Goal: Task Accomplishment & Management: Complete application form

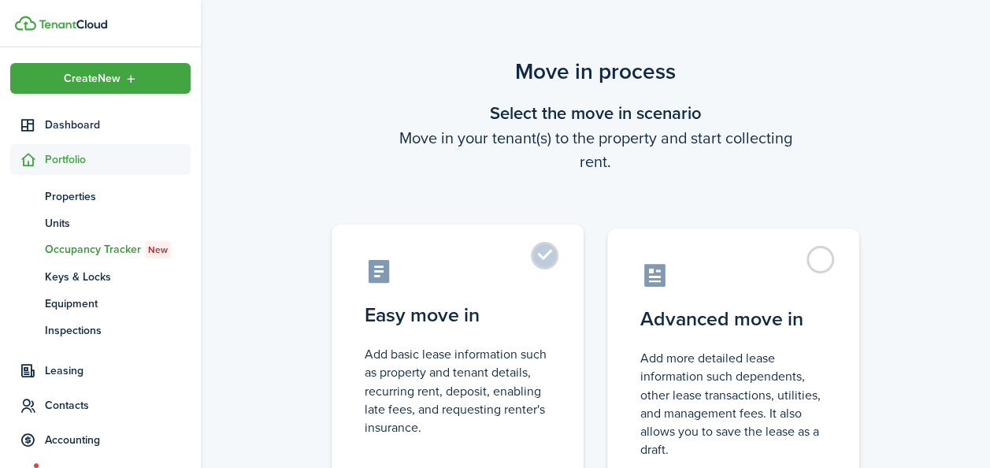
click at [535, 258] on label "Easy move in Add basic lease information such as property and tenant details, r…" at bounding box center [457, 355] width 252 height 263
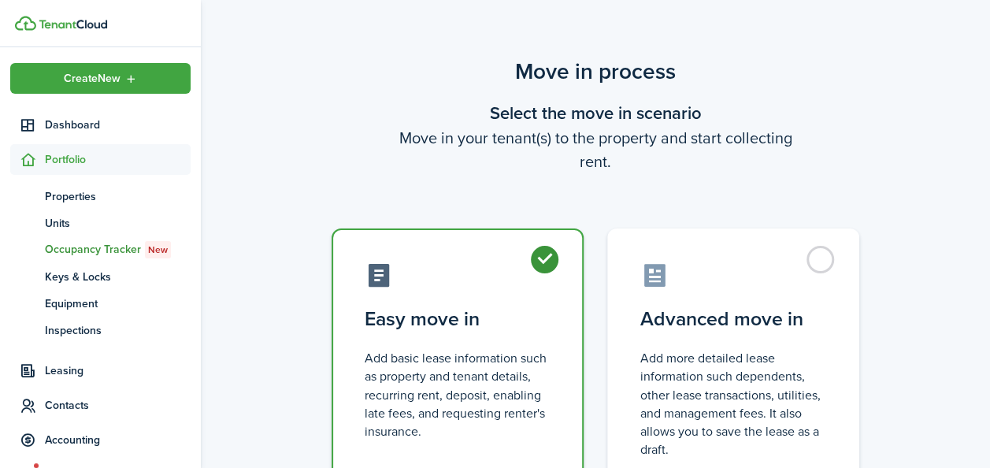
radio input "true"
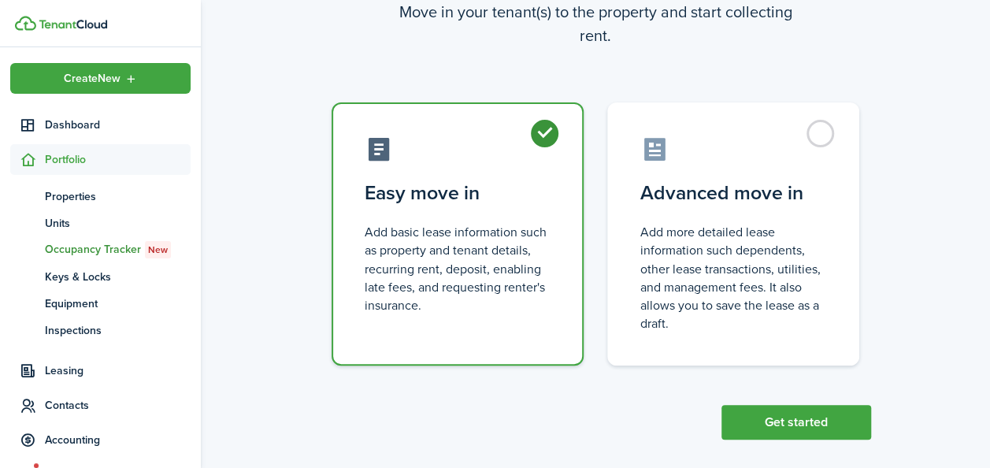
scroll to position [141, 0]
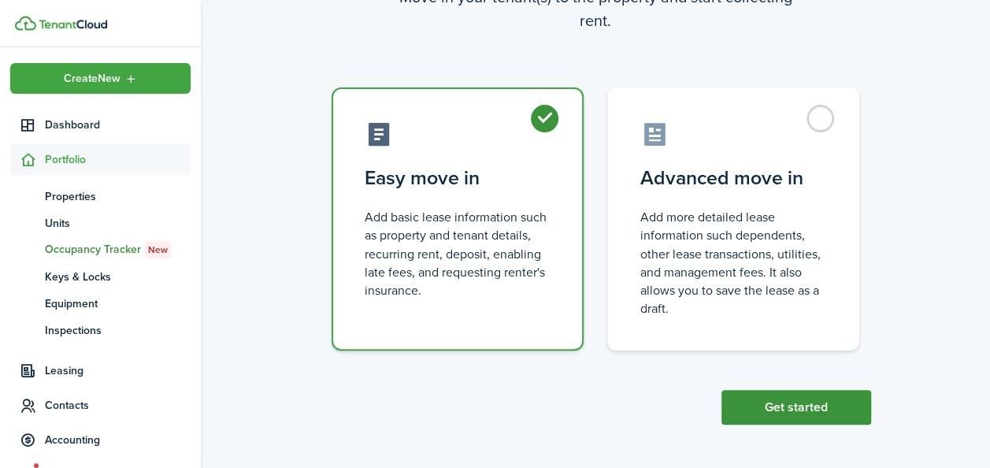
click at [786, 417] on button "Get started" at bounding box center [796, 407] width 150 height 35
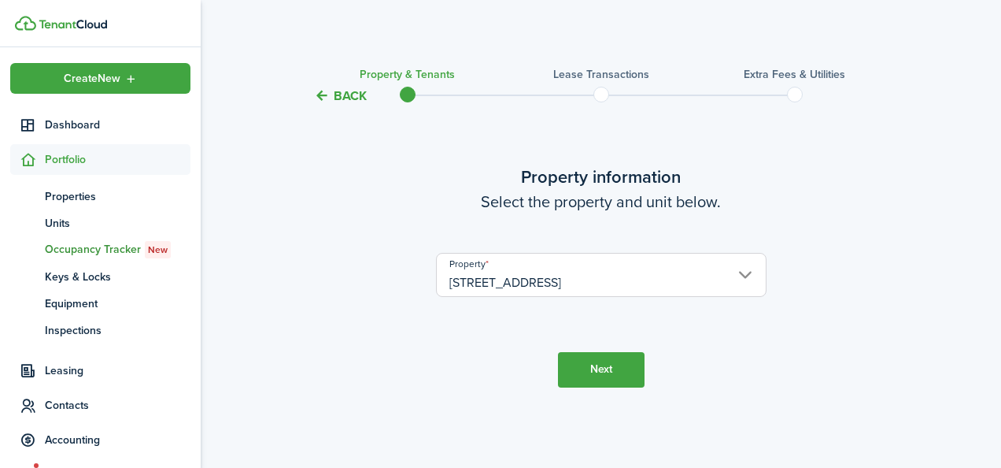
click at [586, 371] on button "Next" at bounding box center [601, 369] width 87 height 35
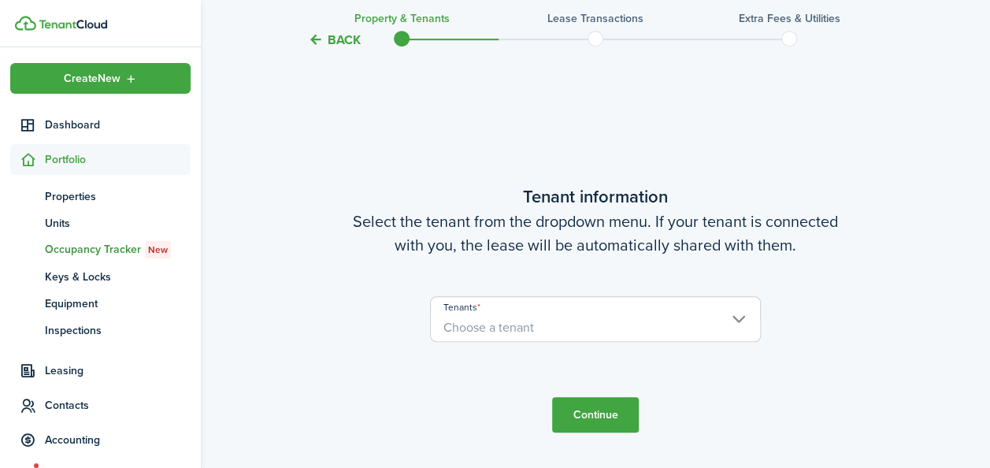
scroll to position [362, 0]
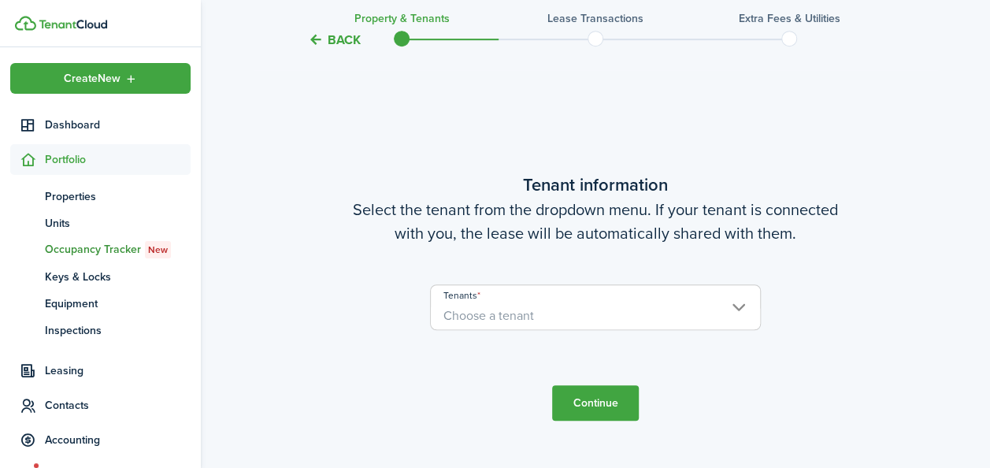
click at [496, 316] on span "Choose a tenant" at bounding box center [488, 315] width 91 height 18
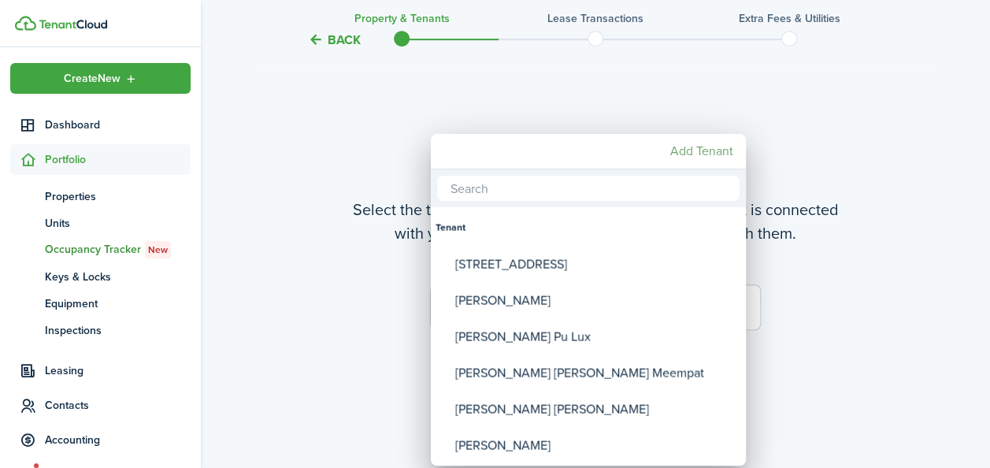
click at [672, 153] on mbsc-button "Add Tenant" at bounding box center [702, 151] width 76 height 28
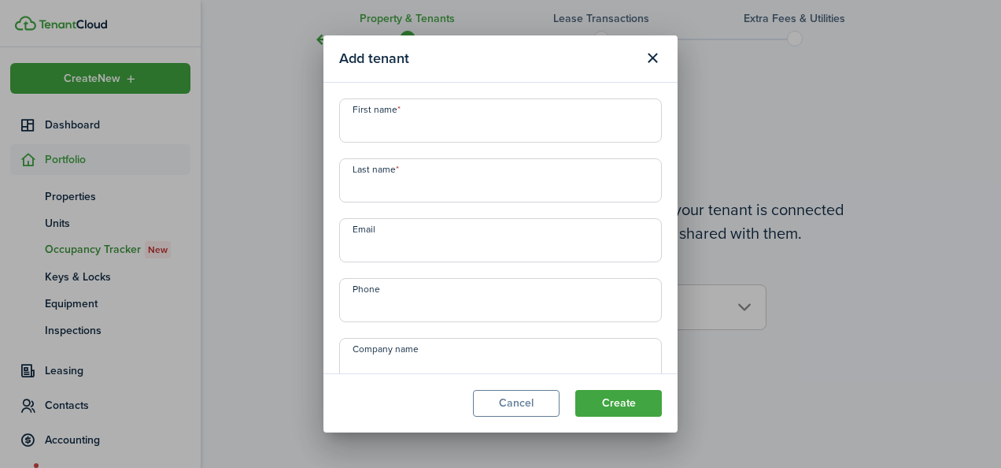
click at [431, 130] on input "First name" at bounding box center [500, 120] width 323 height 44
type input "7"
type input "FN [STREET_ADDRESS]"
click at [392, 186] on input "Last name" at bounding box center [500, 180] width 323 height 44
click at [374, 123] on input "FN [STREET_ADDRESS]" at bounding box center [500, 120] width 323 height 44
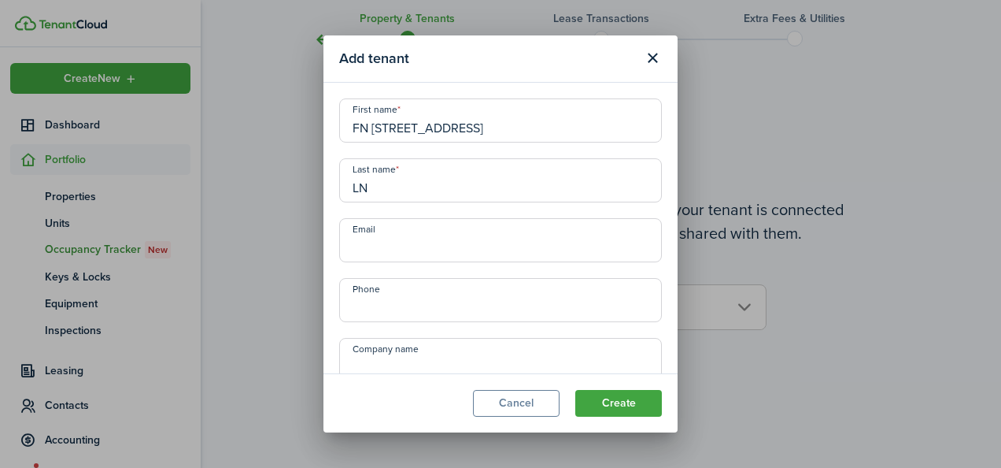
click at [461, 135] on input "FN [STREET_ADDRESS]" at bounding box center [500, 120] width 323 height 44
click at [374, 129] on input "FN [STREET_ADDRESS]" at bounding box center [500, 120] width 323 height 44
click at [443, 133] on input "FN [STREET_ADDRESS]" at bounding box center [500, 120] width 323 height 44
click at [419, 186] on input "LN" at bounding box center [500, 180] width 323 height 44
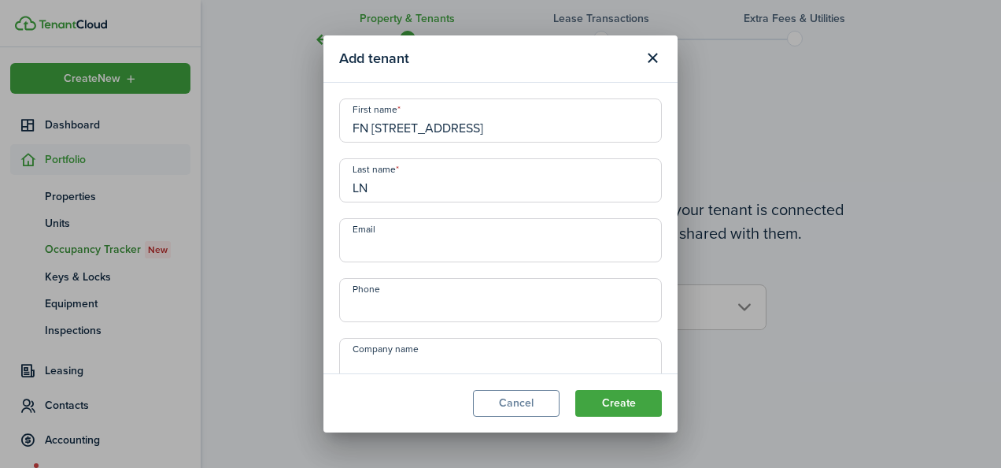
paste input "[STREET_ADDRESS]"
type input "LN 7E Fifth St"
click at [405, 247] on input "Email" at bounding box center [500, 240] width 323 height 44
type input "[EMAIL_ADDRESS][DOMAIN_NAME]"
click at [416, 305] on input "+1" at bounding box center [500, 300] width 323 height 44
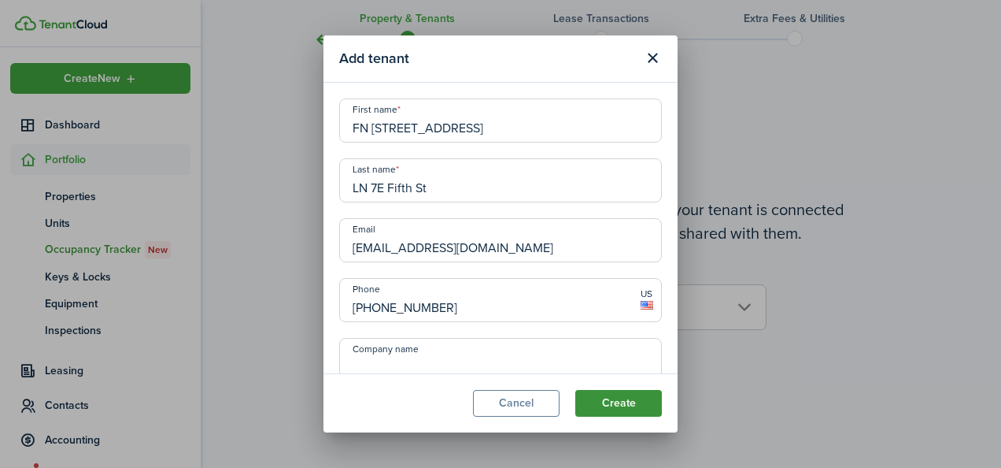
type input "[PHONE_NUMBER]"
click at [620, 406] on button "Create" at bounding box center [618, 403] width 87 height 27
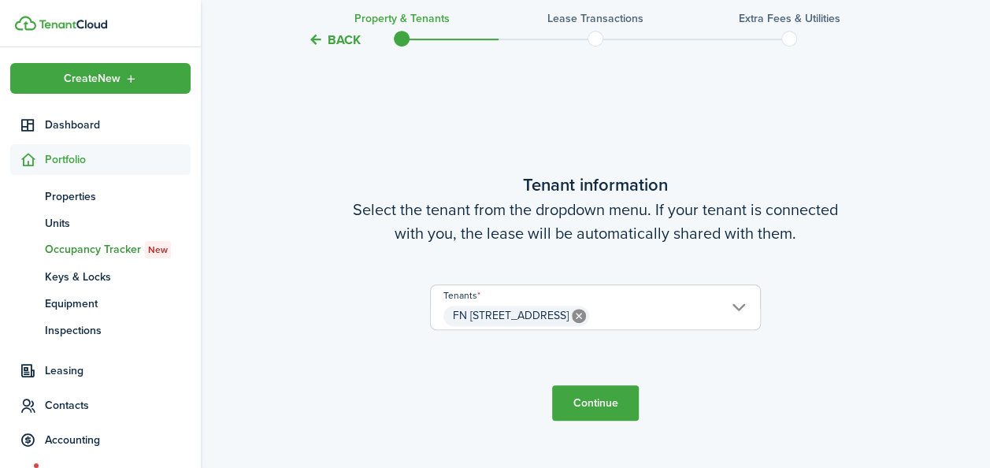
click at [604, 397] on button "Continue" at bounding box center [595, 402] width 87 height 35
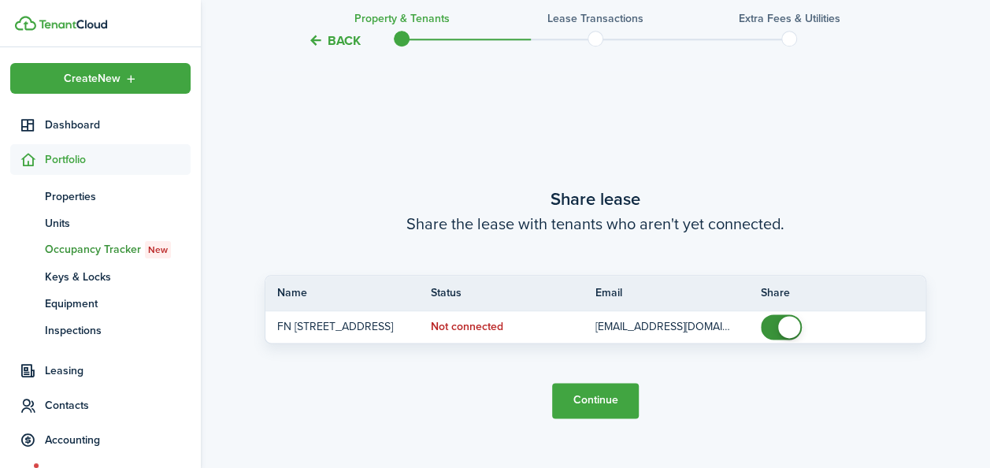
scroll to position [830, 0]
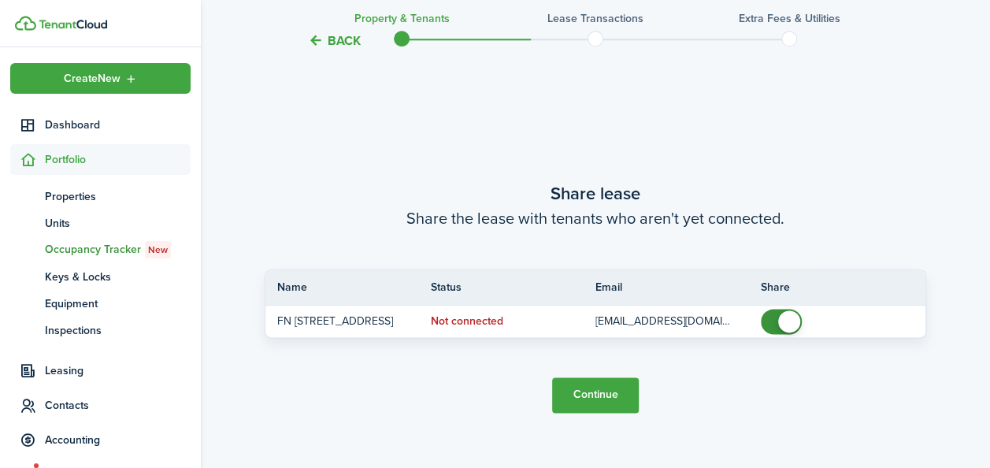
click at [601, 395] on button "Continue" at bounding box center [595, 394] width 87 height 35
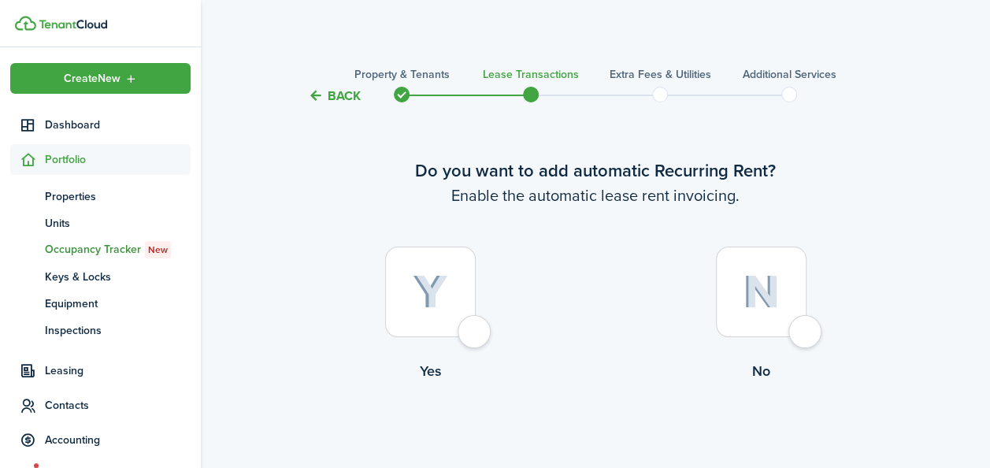
click at [471, 324] on div at bounding box center [430, 291] width 91 height 91
radio input "true"
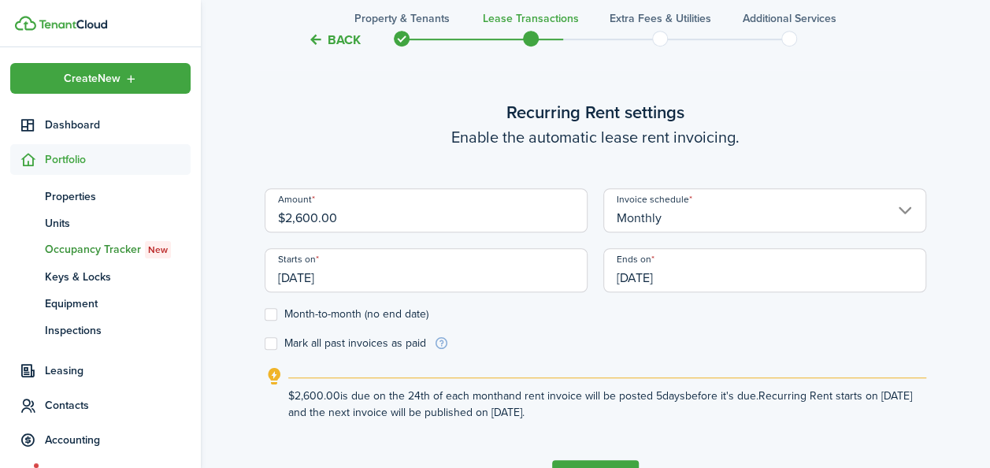
scroll to position [433, 0]
click at [332, 274] on input "[DATE]" at bounding box center [426, 269] width 323 height 44
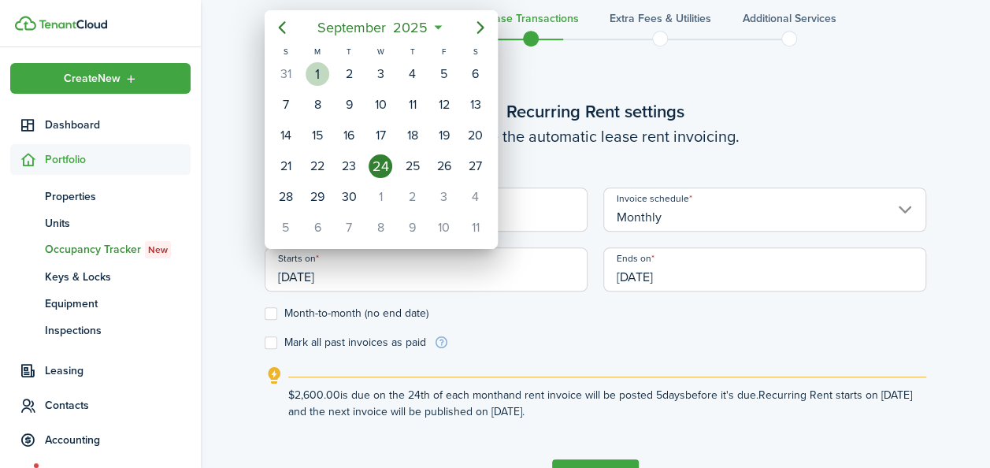
click at [320, 76] on div "1" at bounding box center [317, 74] width 24 height 24
type input "[DATE]"
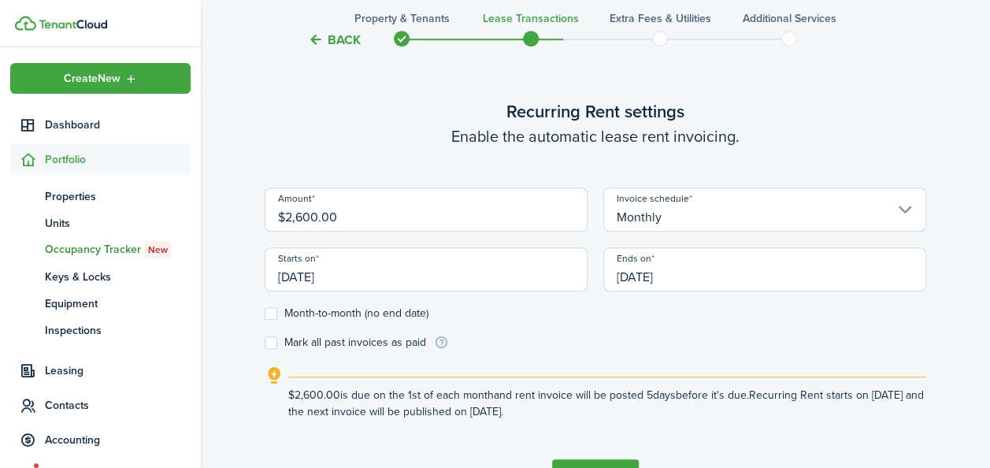
click at [270, 307] on label "Month-to-month (no end date)" at bounding box center [347, 313] width 164 height 13
click at [265, 313] on input "Month-to-month (no end date)" at bounding box center [264, 313] width 1 height 1
checkbox input "true"
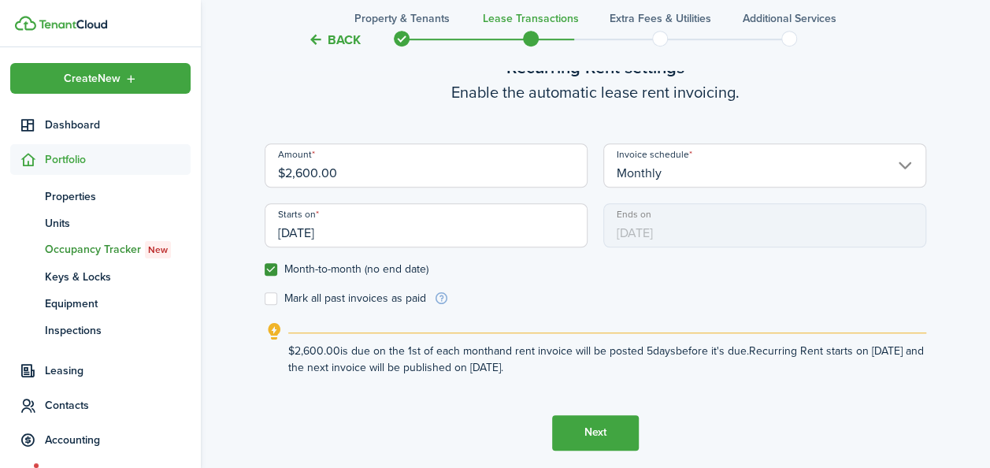
scroll to position [538, 0]
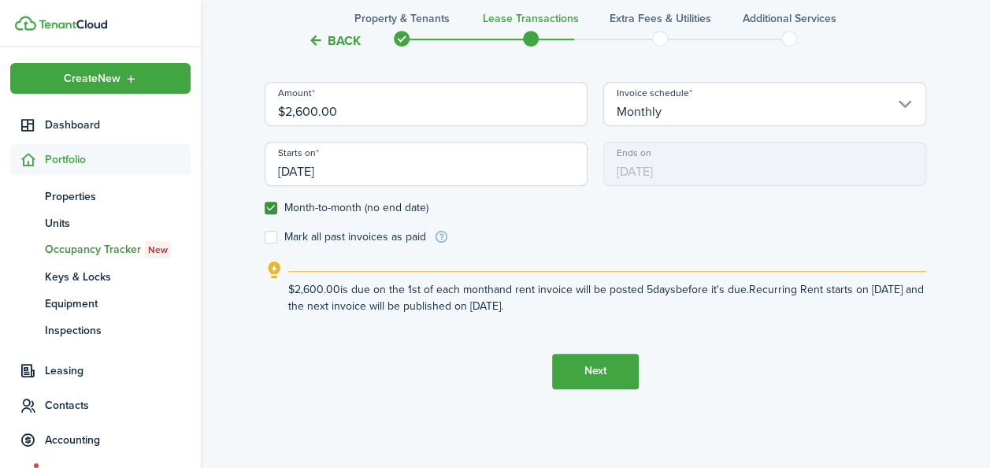
click at [582, 376] on button "Next" at bounding box center [595, 370] width 87 height 35
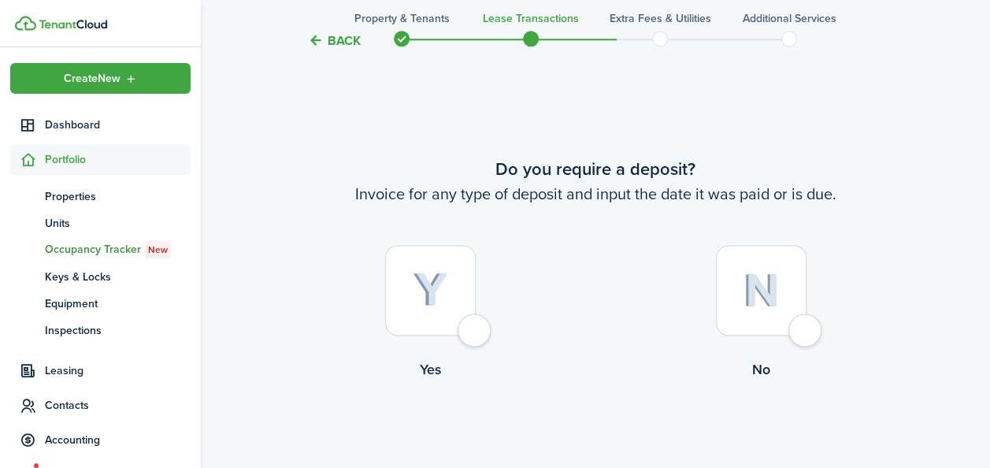
scroll to position [901, 0]
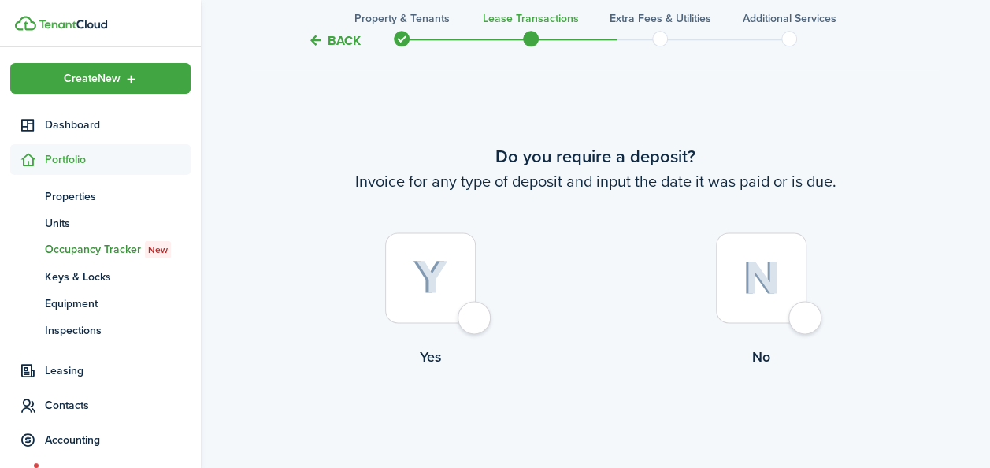
click at [742, 288] on img at bounding box center [760, 278] width 37 height 34
radio input "true"
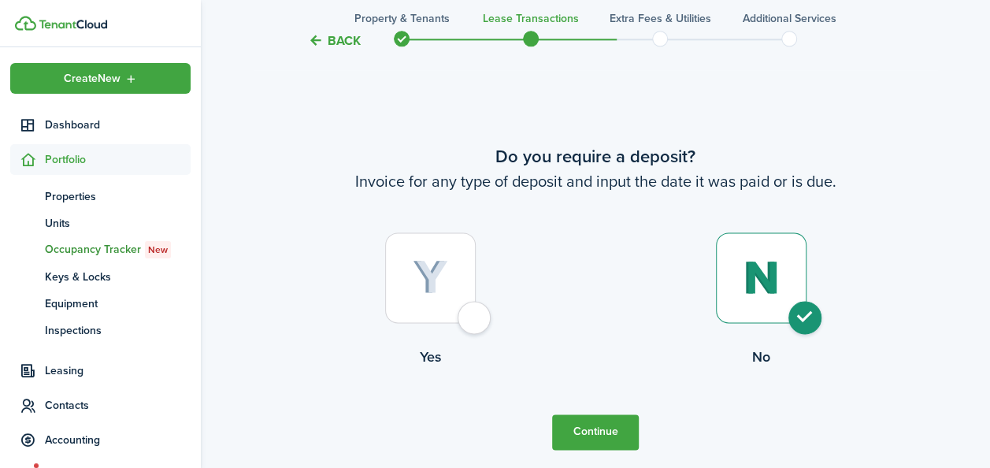
scroll to position [1006, 0]
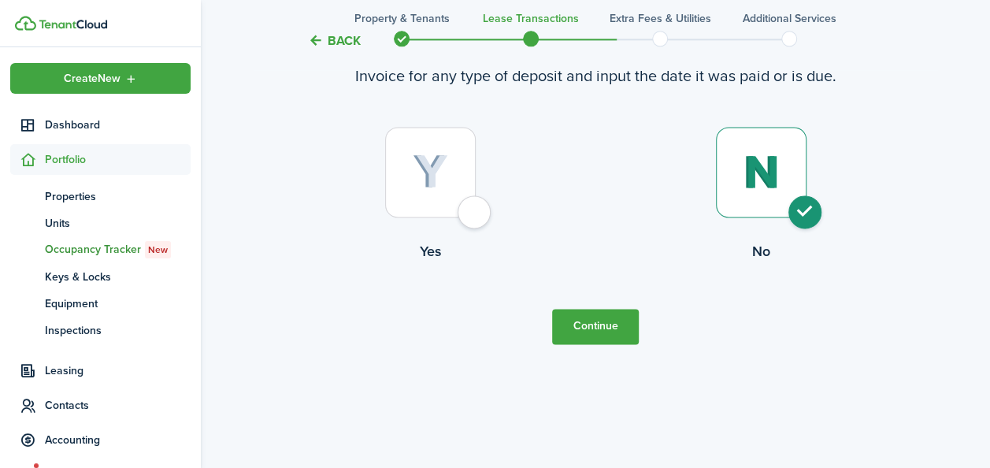
click at [612, 332] on button "Continue" at bounding box center [595, 326] width 87 height 35
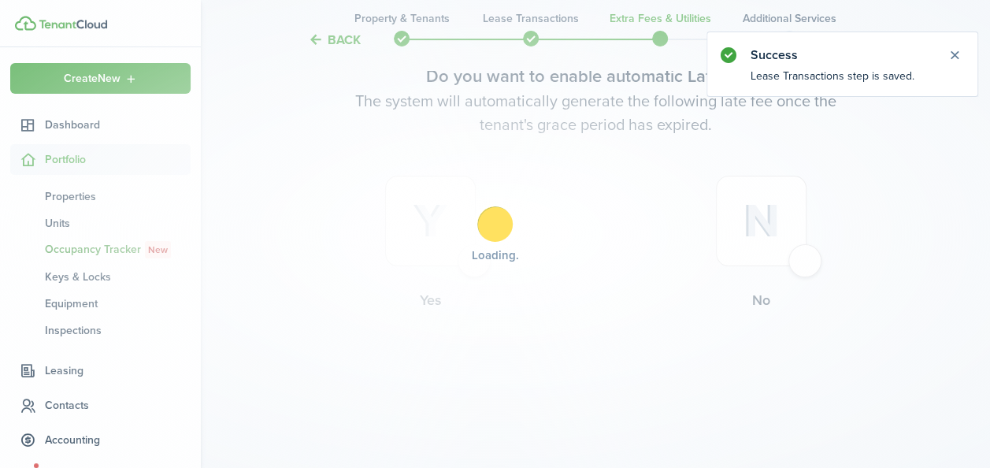
scroll to position [0, 0]
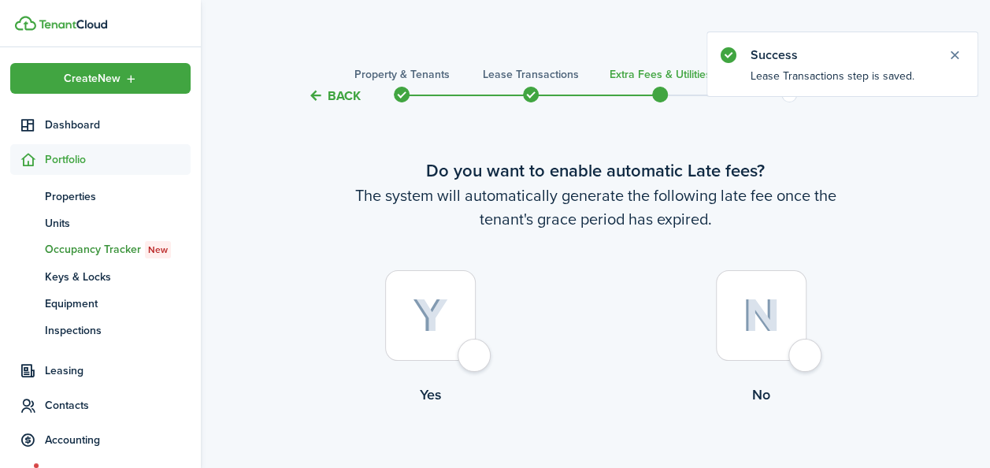
click at [424, 318] on img at bounding box center [430, 315] width 35 height 35
radio input "true"
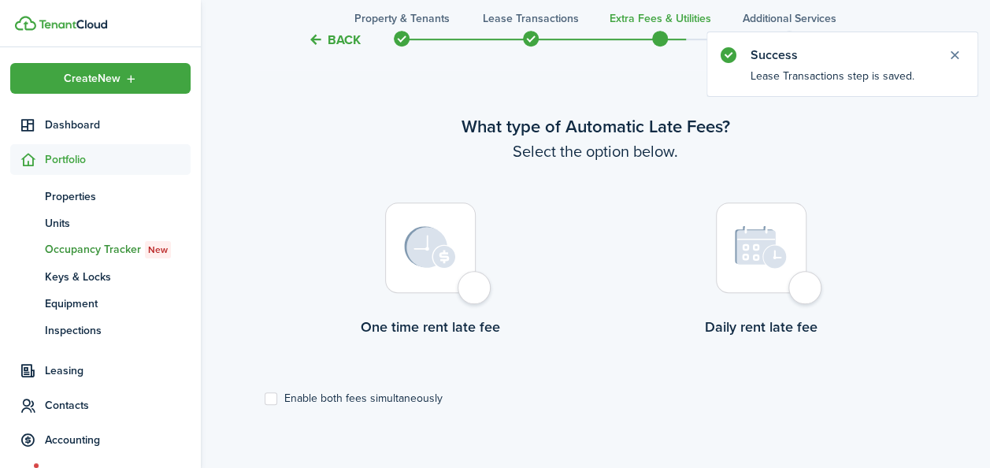
click at [428, 291] on div at bounding box center [430, 247] width 91 height 91
radio input "true"
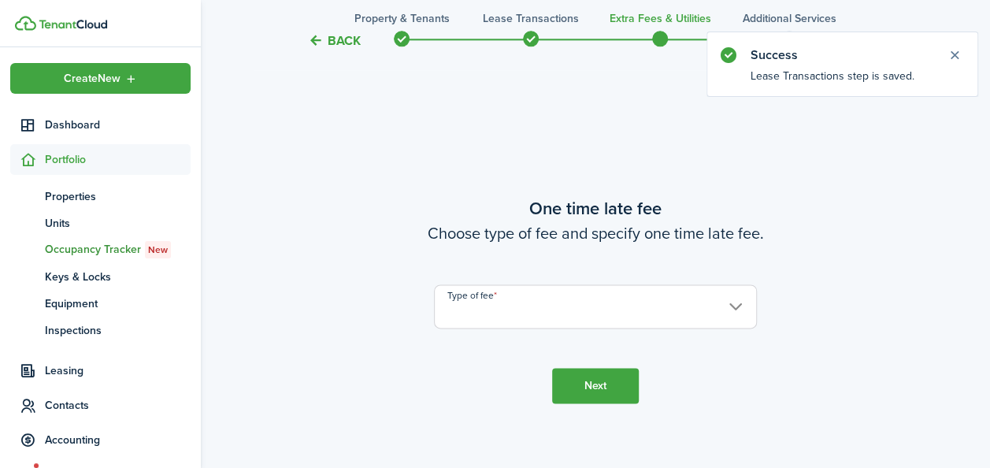
scroll to position [924, 0]
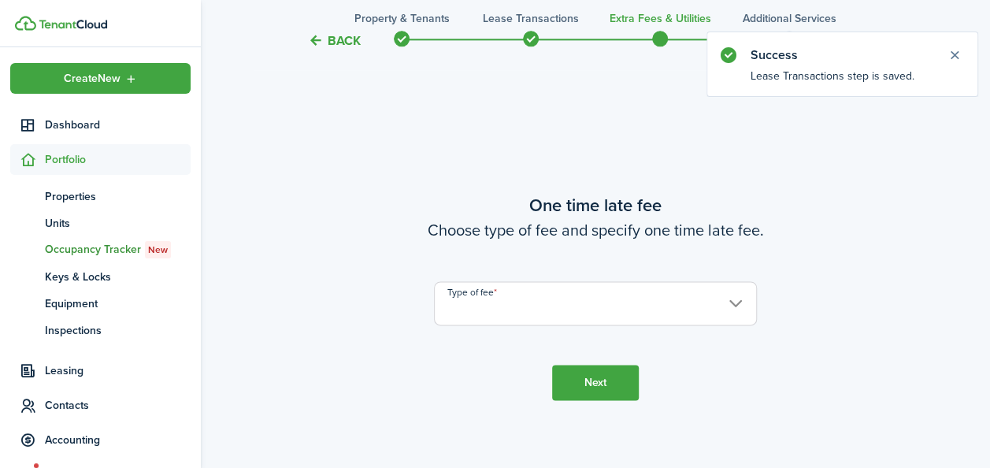
click at [739, 312] on input "Type of fee" at bounding box center [595, 303] width 323 height 44
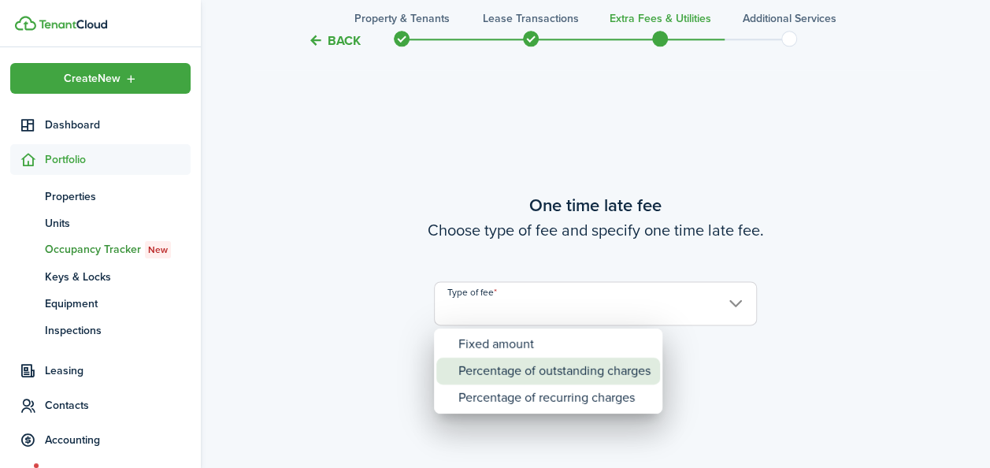
click at [535, 364] on div "Percentage of outstanding charges" at bounding box center [554, 370] width 192 height 27
type input "Percentage of outstanding charges"
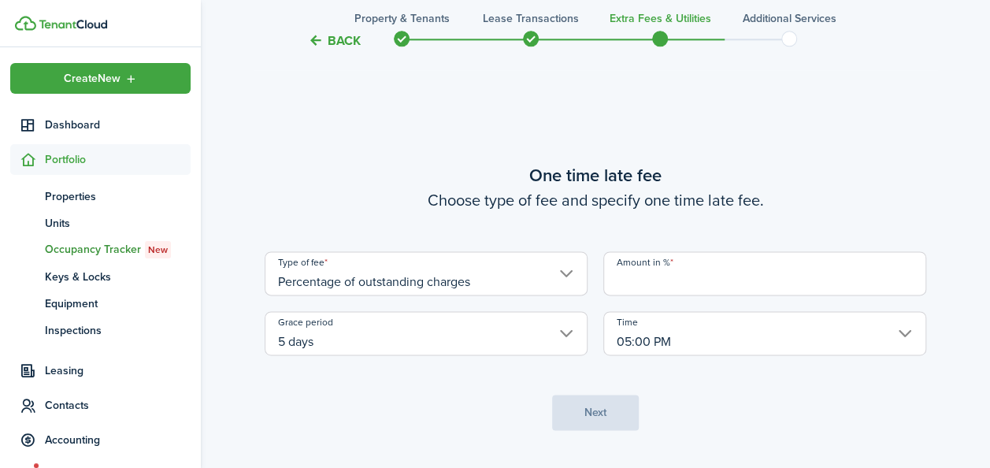
click at [672, 283] on input "Amount in %" at bounding box center [764, 273] width 323 height 44
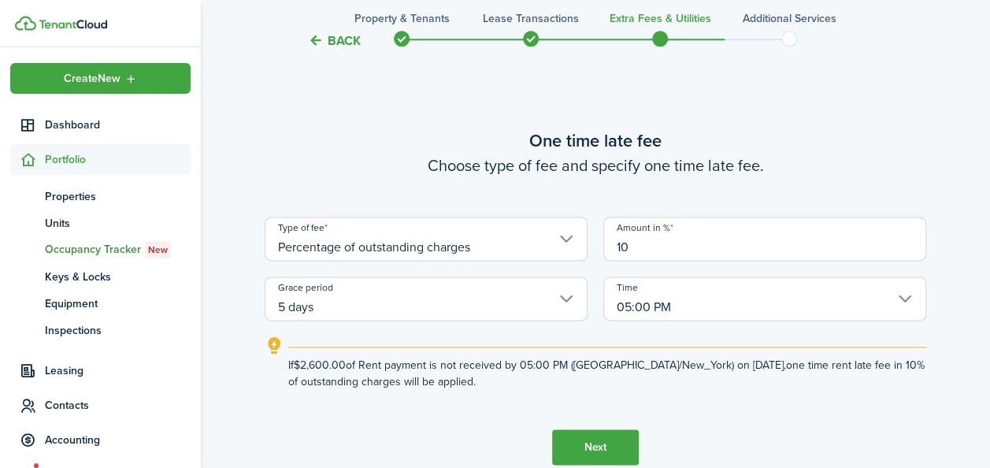
click at [390, 316] on input "5 days" at bounding box center [426, 298] width 323 height 44
type input "10"
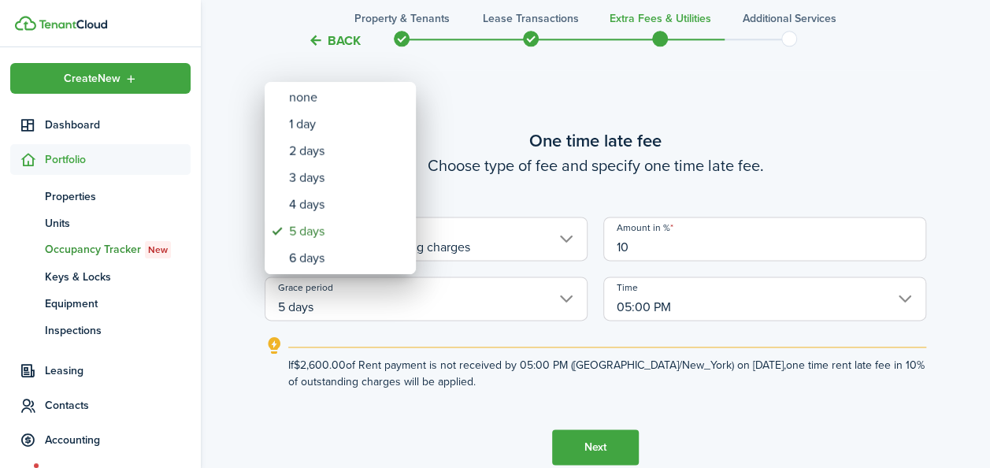
click at [598, 450] on div at bounding box center [494, 234] width 1241 height 720
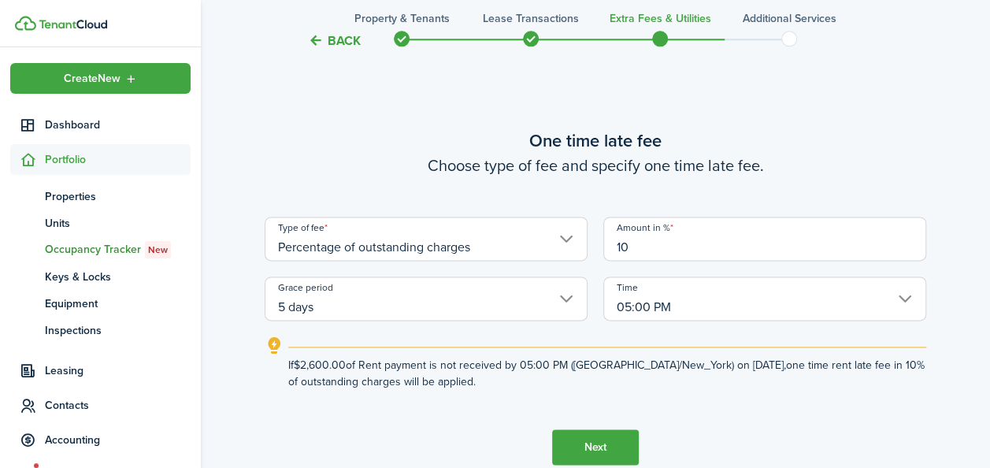
click at [596, 448] on button "Next" at bounding box center [595, 446] width 87 height 35
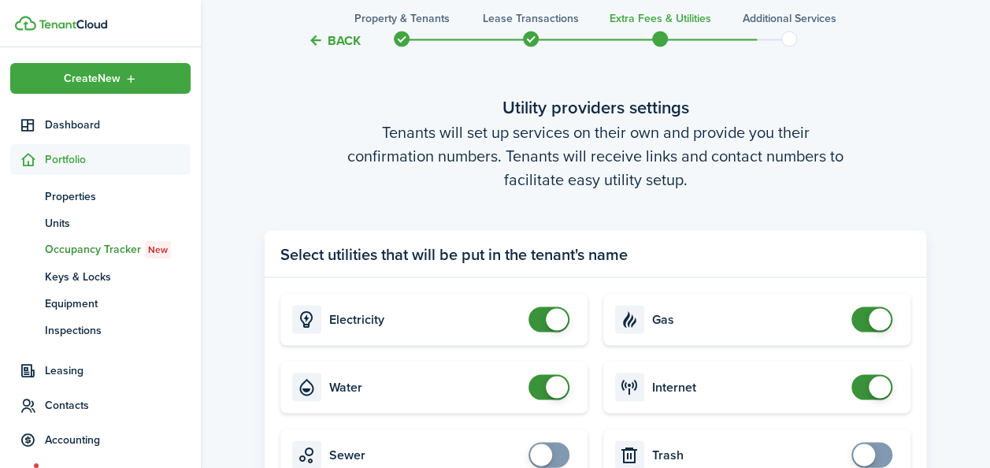
scroll to position [1570, 0]
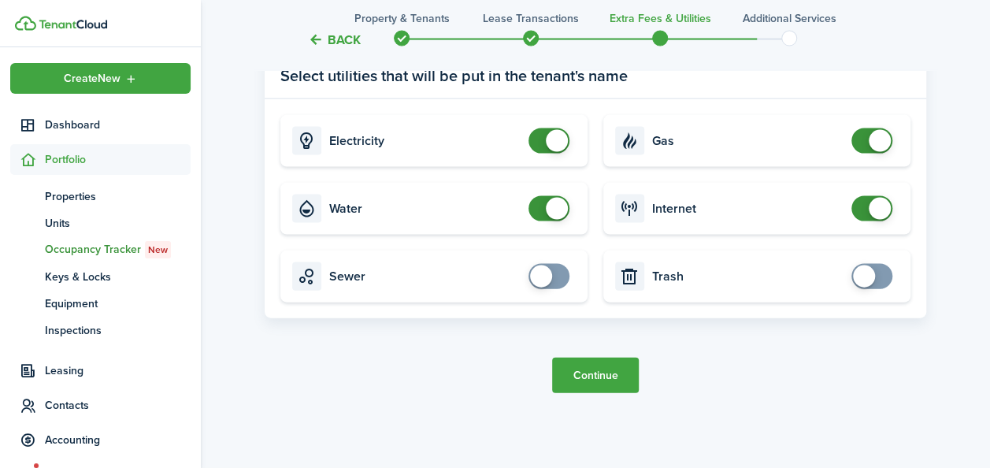
click at [598, 376] on button "Continue" at bounding box center [595, 374] width 87 height 35
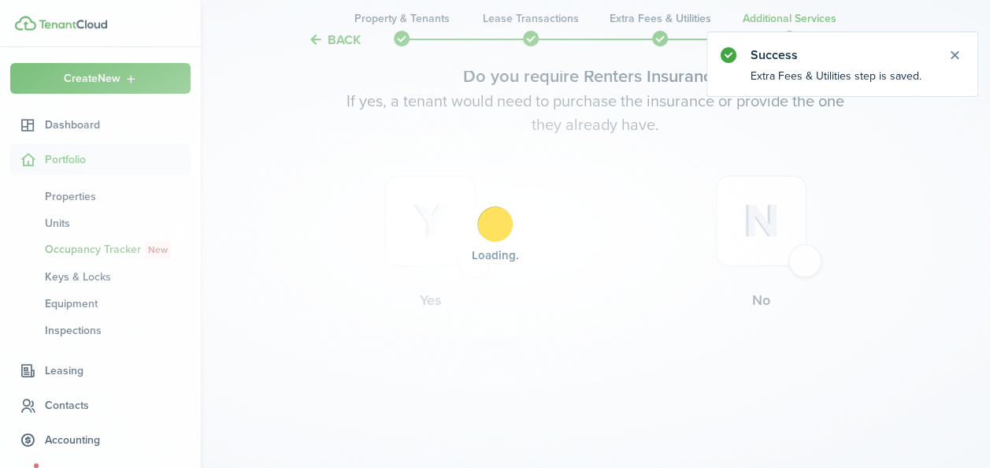
scroll to position [0, 0]
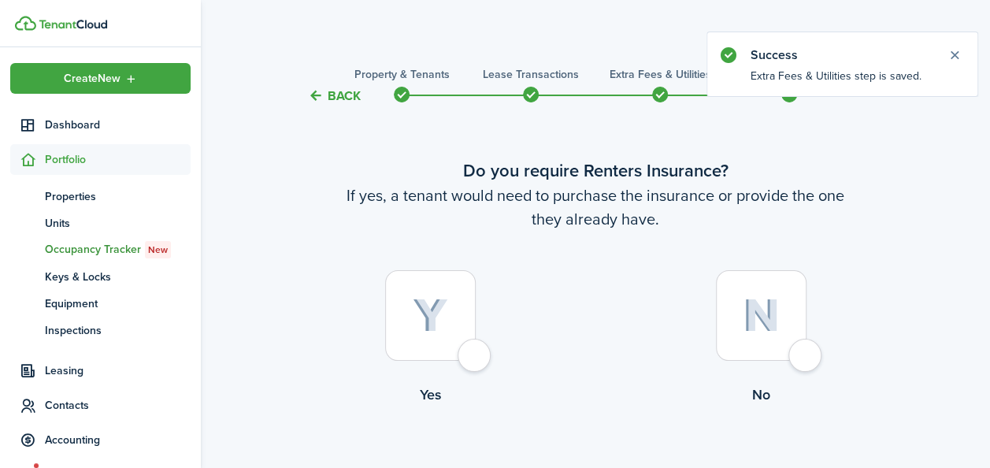
click at [446, 342] on div at bounding box center [430, 315] width 91 height 91
radio input "true"
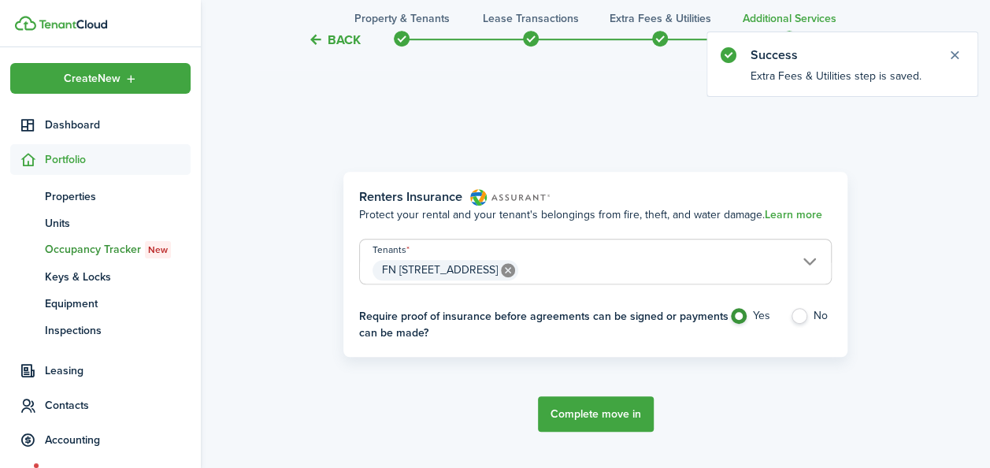
scroll to position [457, 0]
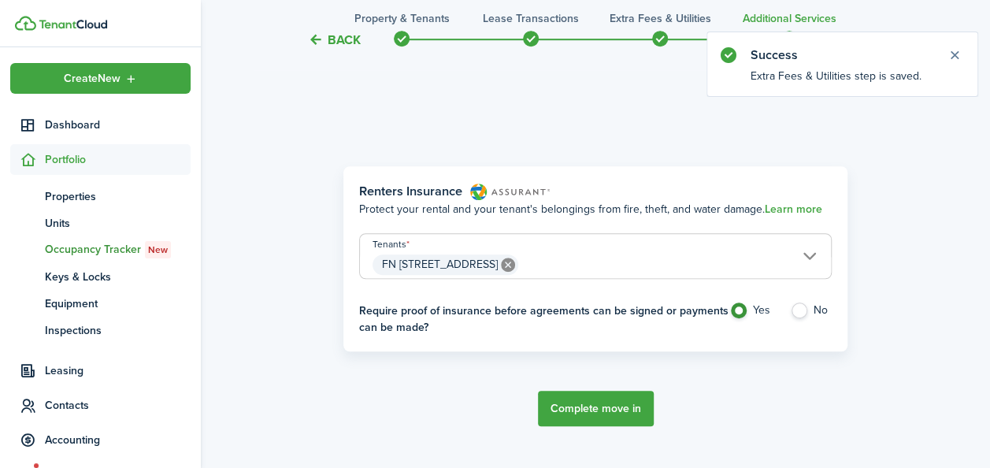
click at [601, 405] on button "Complete move in" at bounding box center [596, 407] width 116 height 35
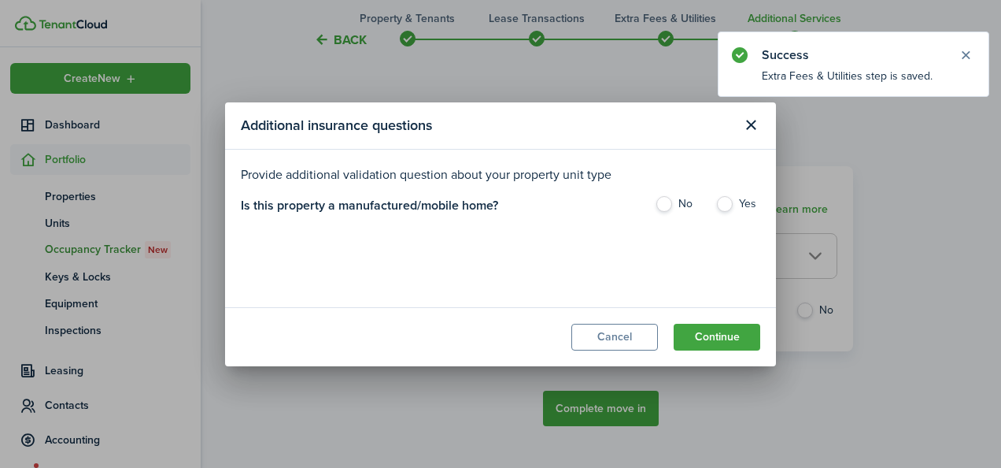
click at [664, 205] on label "No" at bounding box center [677, 208] width 45 height 24
radio input "true"
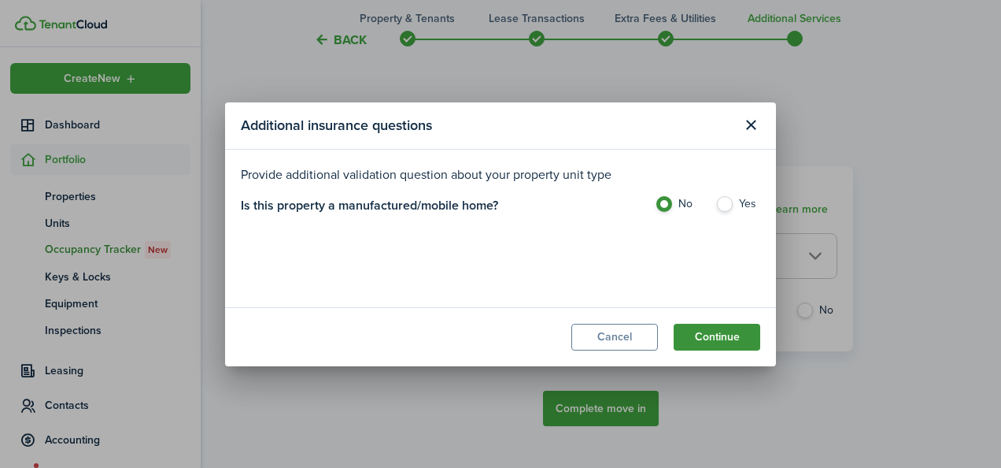
click at [701, 334] on button "Continue" at bounding box center [717, 337] width 87 height 27
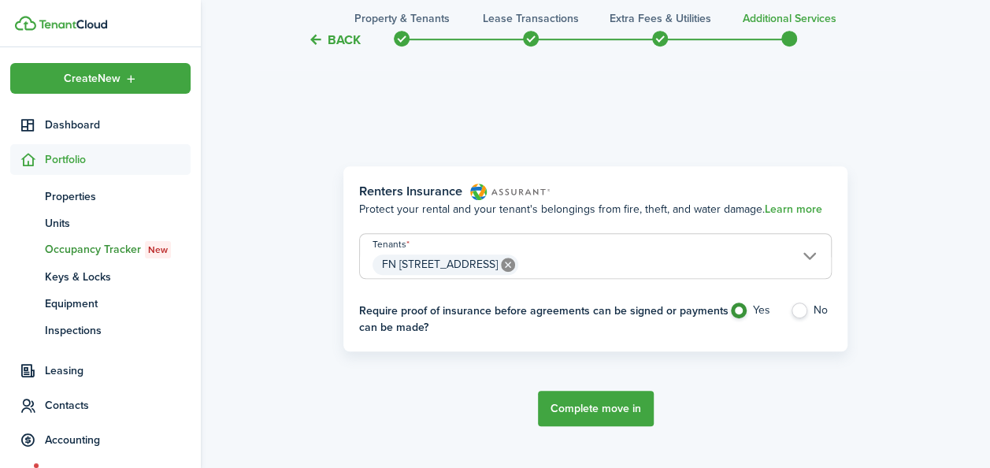
click at [580, 406] on button "Complete move in" at bounding box center [596, 407] width 116 height 35
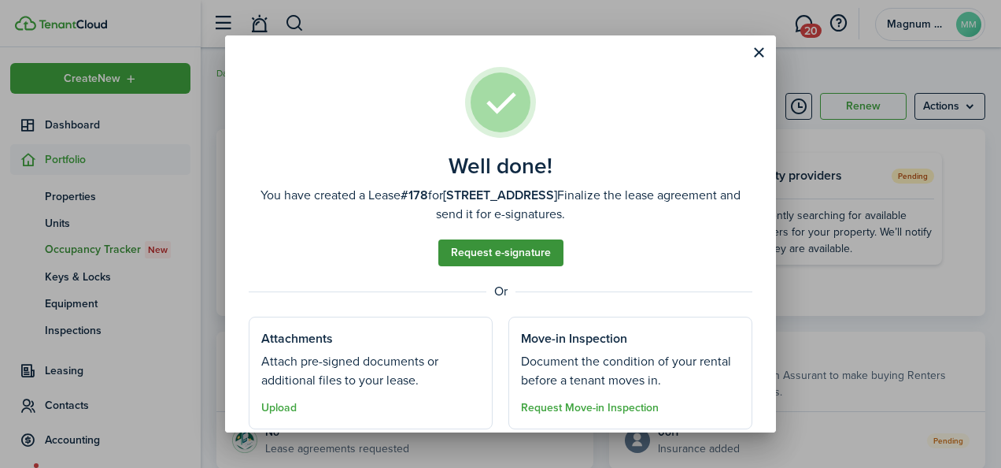
click at [485, 250] on link "Request e-signature" at bounding box center [500, 252] width 125 height 27
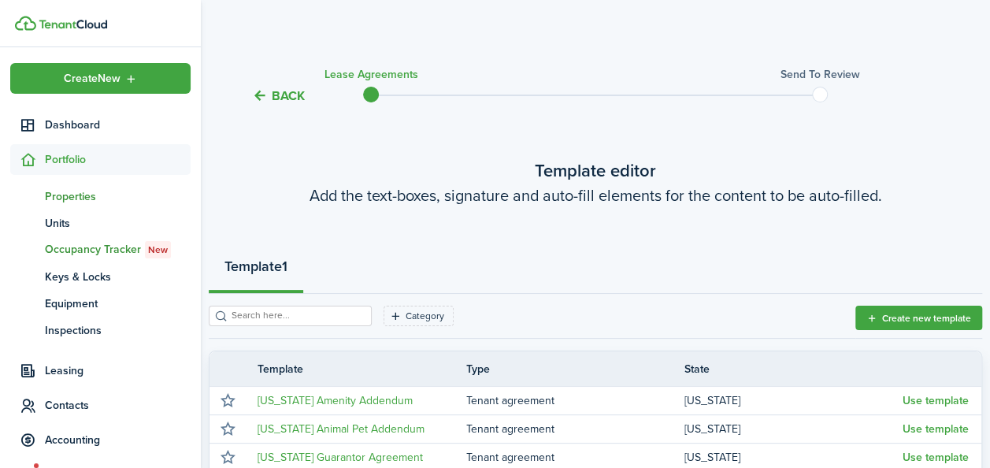
click at [54, 194] on span "Properties" at bounding box center [118, 196] width 146 height 17
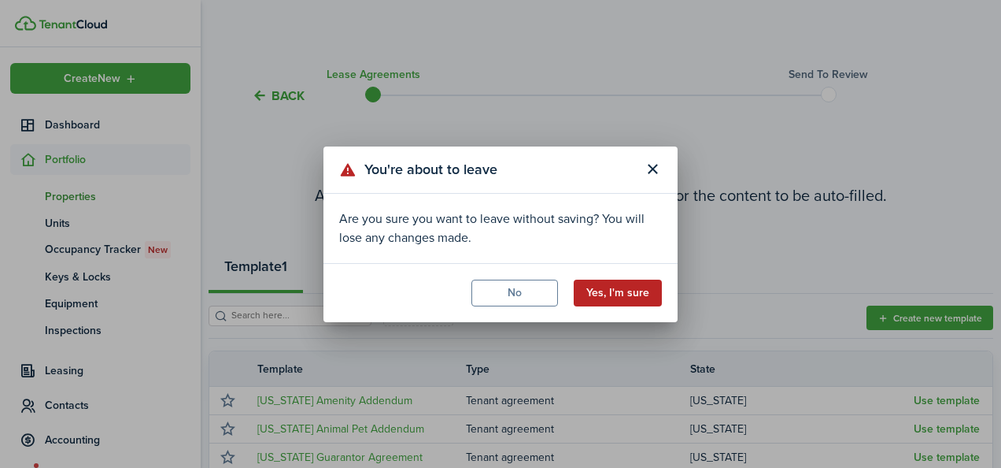
click at [616, 293] on button "Yes, I'm sure" at bounding box center [618, 292] width 88 height 27
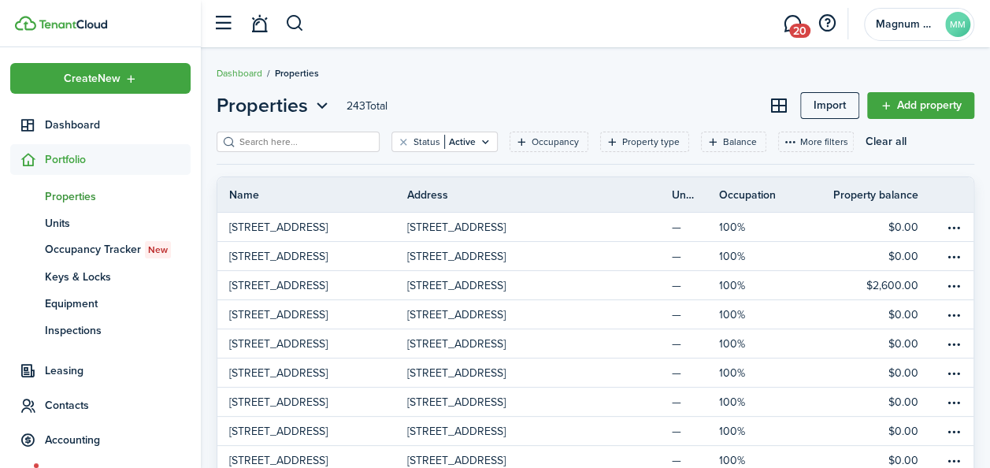
click at [268, 149] on input "search" at bounding box center [304, 142] width 139 height 15
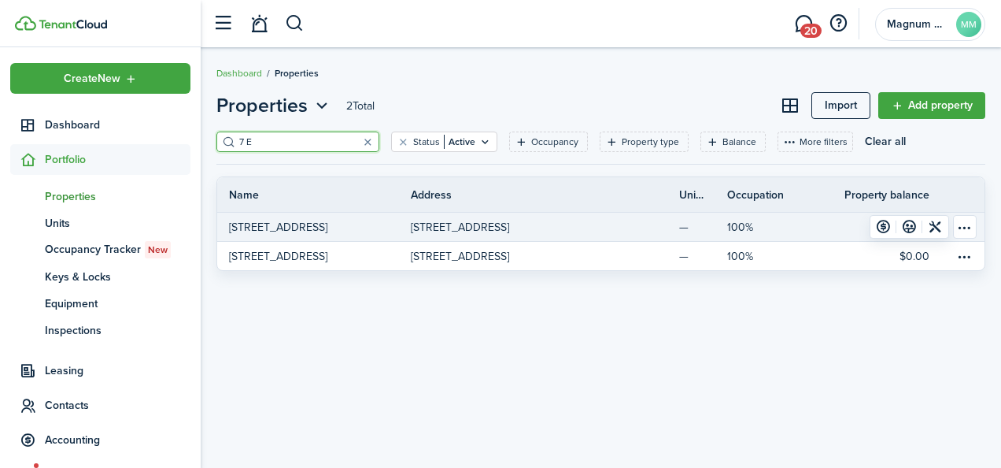
type input "7 E"
click at [272, 233] on p "[STREET_ADDRESS]" at bounding box center [278, 227] width 98 height 17
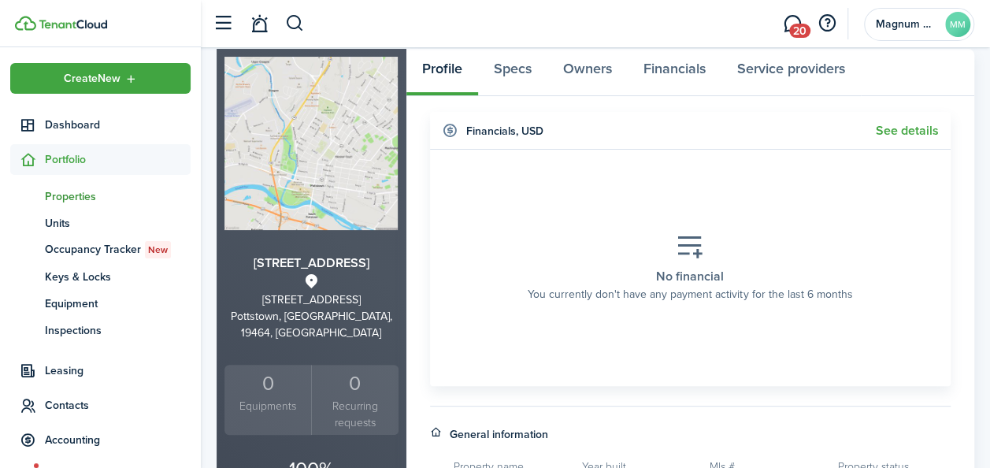
scroll to position [48, 0]
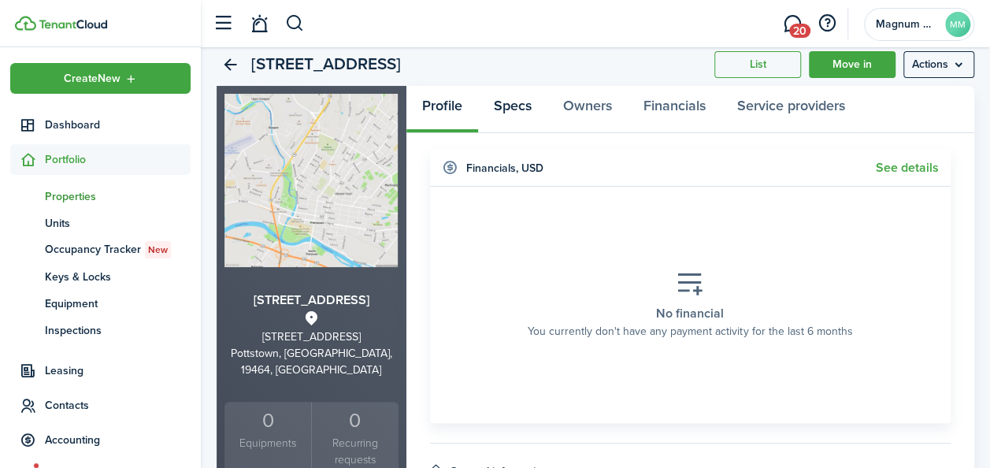
click at [518, 105] on link "Specs" at bounding box center [512, 109] width 69 height 47
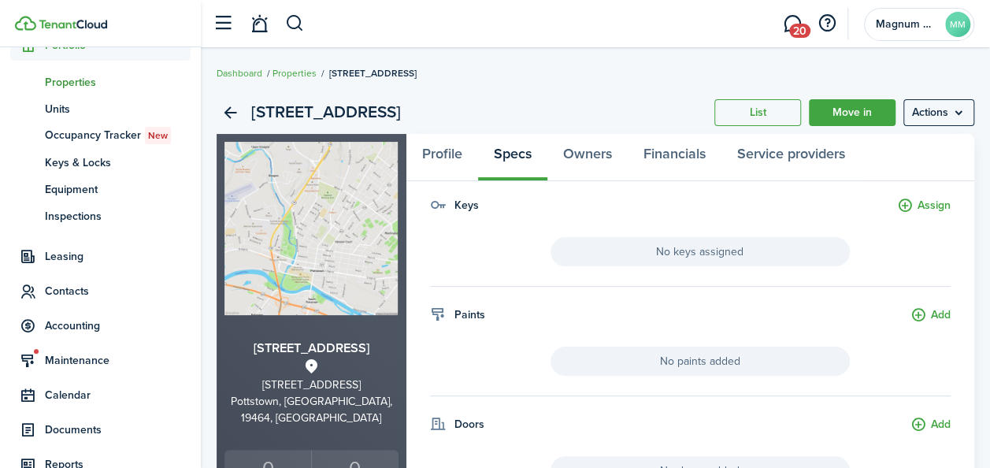
scroll to position [151, 0]
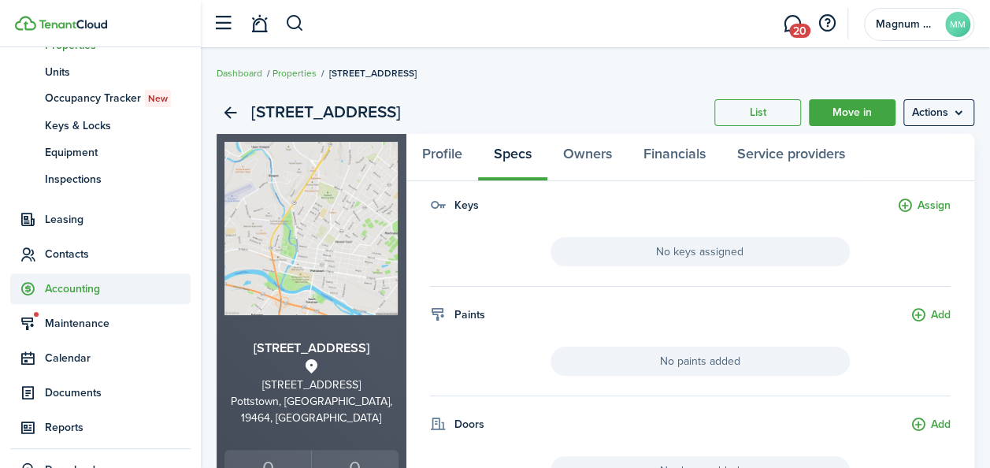
click at [65, 287] on span "Accounting" at bounding box center [118, 288] width 146 height 17
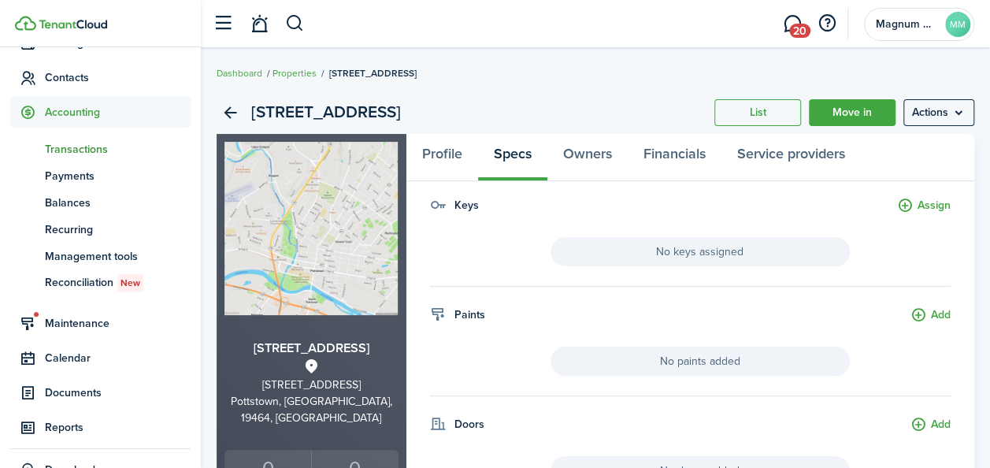
click at [75, 151] on span "Transactions" at bounding box center [118, 149] width 146 height 17
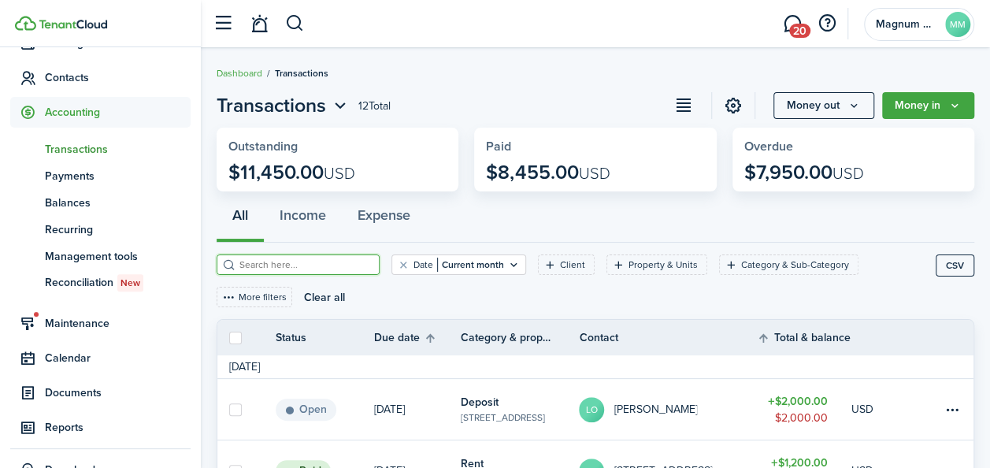
click at [277, 267] on input "search" at bounding box center [304, 264] width 139 height 15
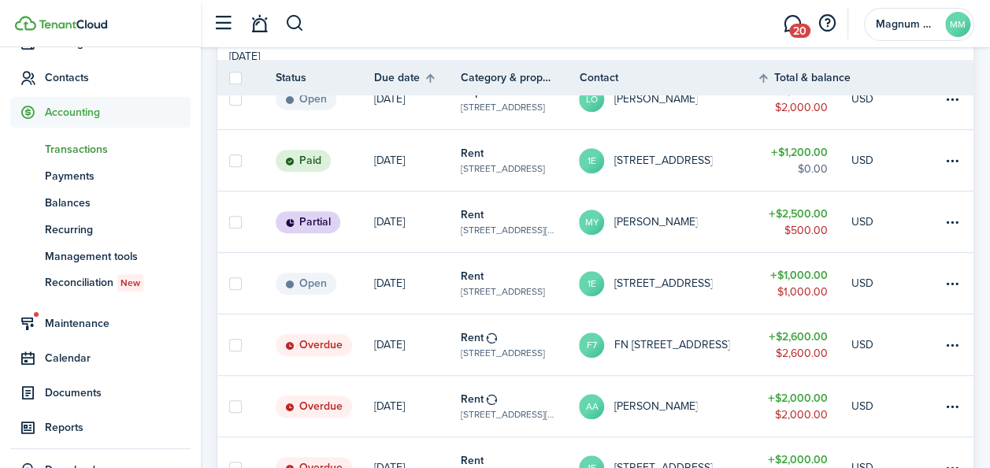
scroll to position [315, 0]
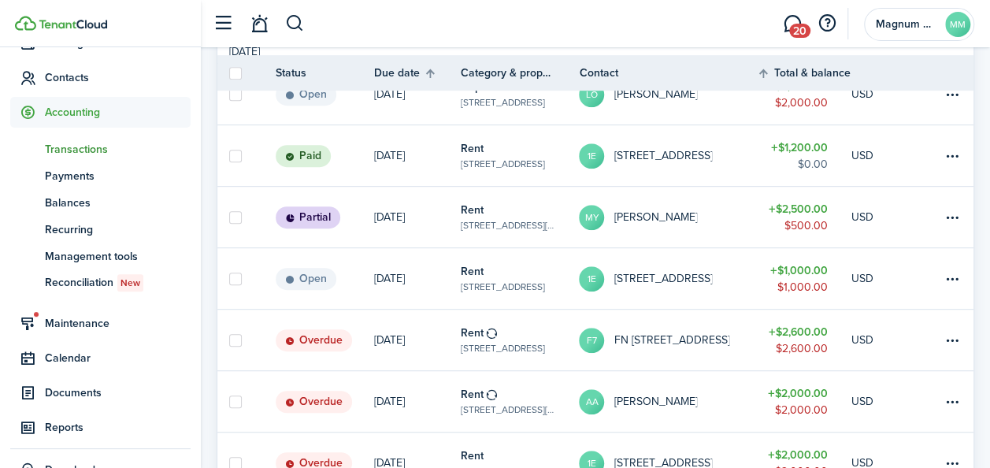
type input "7 E"
click at [506, 339] on link "Rent [STREET_ADDRESS]" at bounding box center [520, 339] width 118 height 61
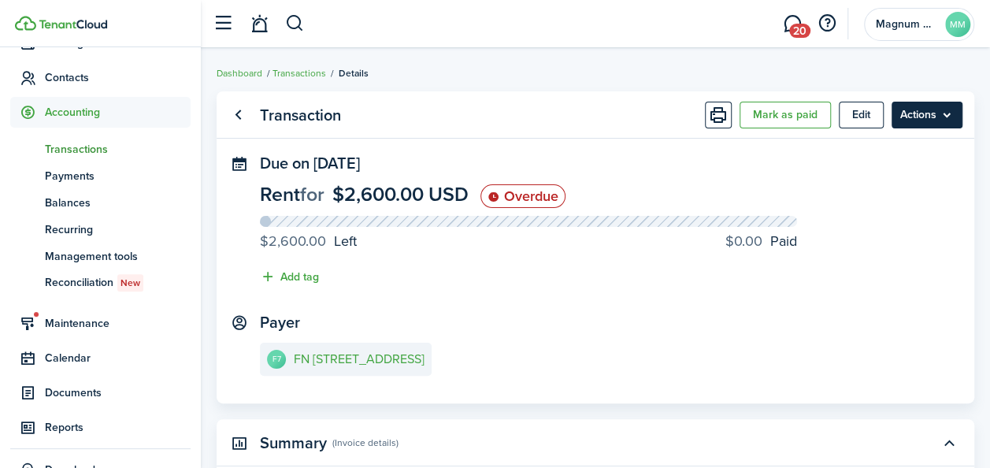
click at [934, 118] on menu-btn "Actions" at bounding box center [926, 115] width 71 height 27
click at [88, 153] on span "Transactions" at bounding box center [118, 149] width 146 height 17
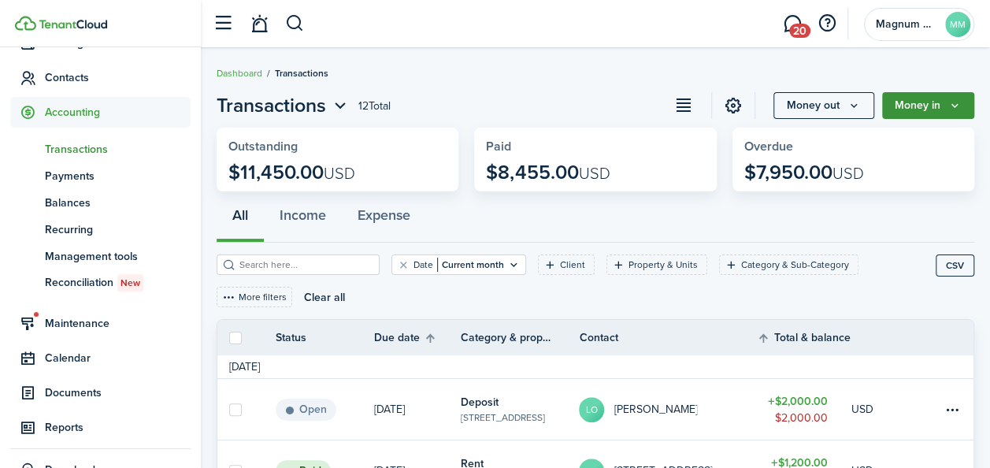
click at [962, 110] on button "Money in" at bounding box center [928, 105] width 92 height 27
click at [830, 107] on button "Money out" at bounding box center [823, 105] width 101 height 27
click at [926, 113] on button "Money in" at bounding box center [928, 105] width 92 height 27
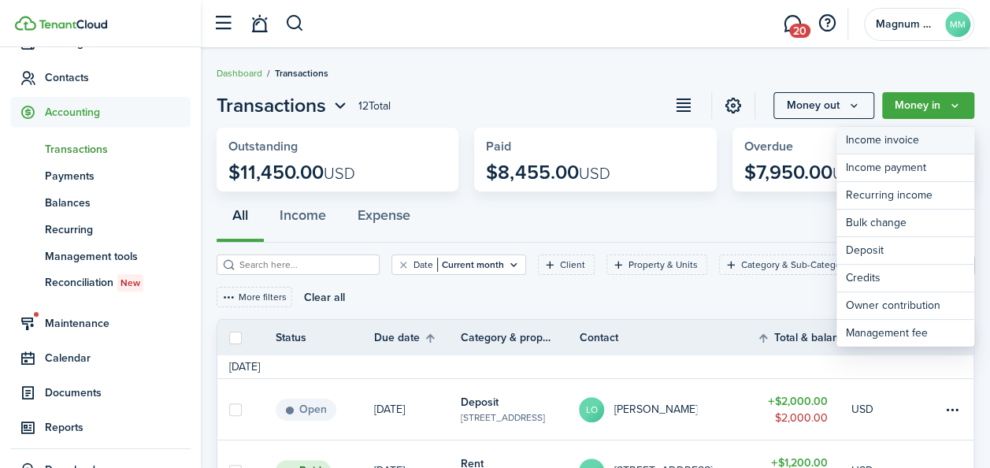
click at [901, 146] on link "Income invoice" at bounding box center [905, 141] width 138 height 28
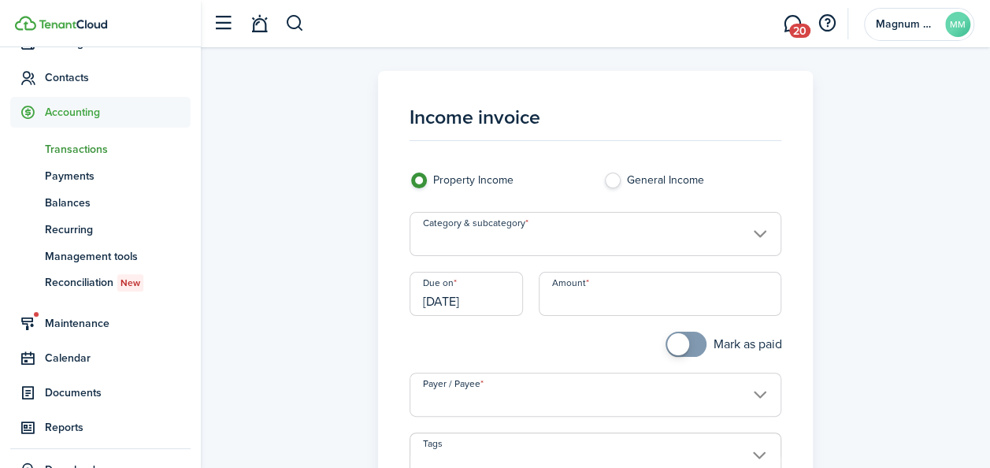
click at [570, 247] on input "Category & subcategory" at bounding box center [595, 234] width 372 height 44
click at [564, 238] on input "Category & subcategory" at bounding box center [595, 234] width 372 height 44
click at [753, 231] on input "Category & subcategory" at bounding box center [595, 234] width 372 height 44
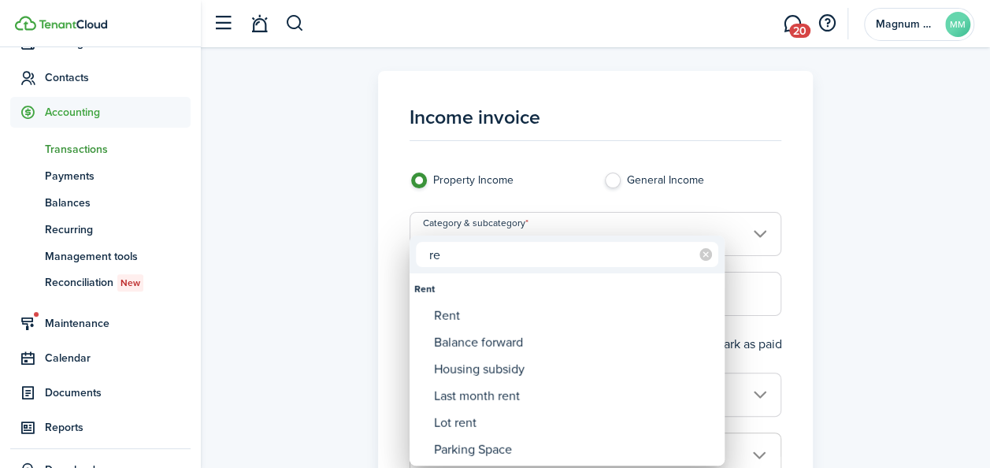
type input "r"
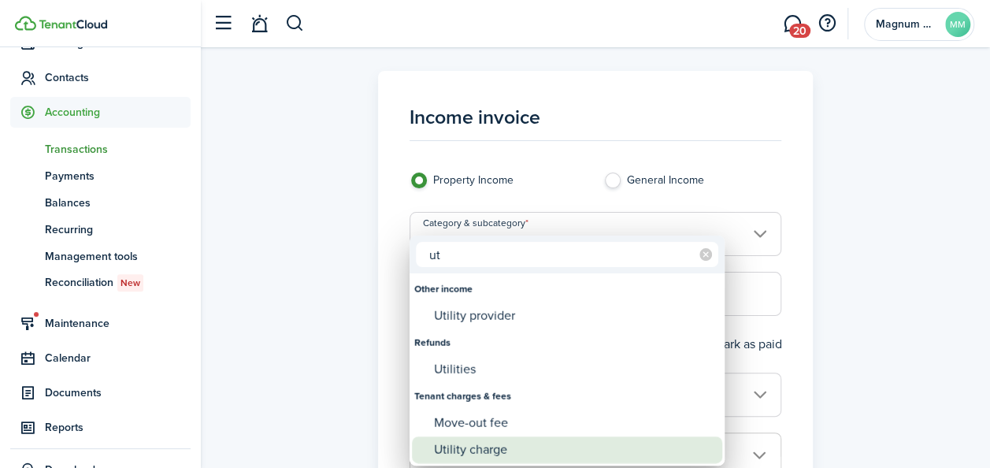
type input "ut"
click at [492, 447] on div "Utility charge" at bounding box center [573, 449] width 279 height 27
type input "Tenant charges & fees / Utility charge"
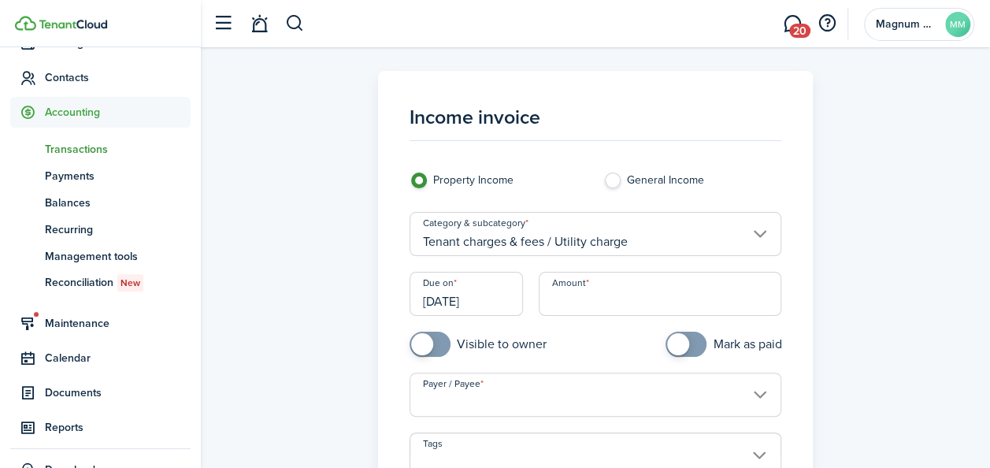
click at [471, 302] on input "[DATE]" at bounding box center [465, 294] width 113 height 44
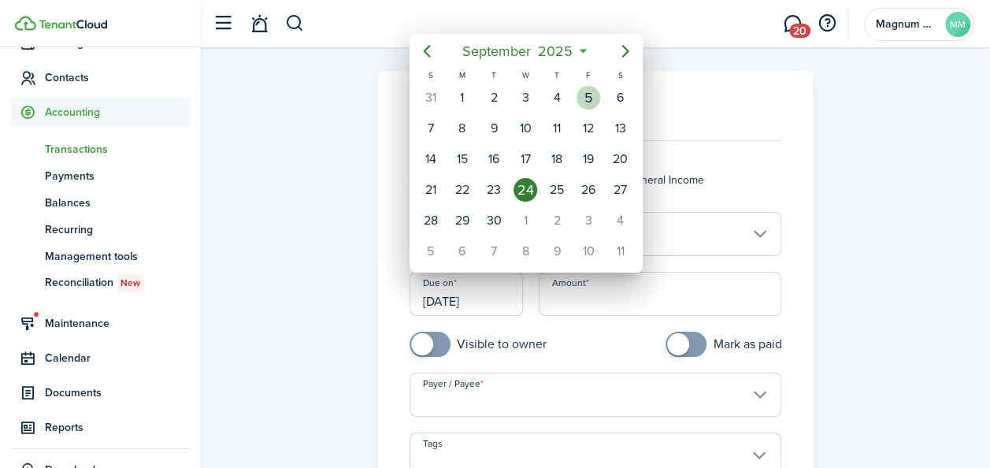
click at [591, 96] on div "5" at bounding box center [588, 98] width 24 height 24
type input "[DATE]"
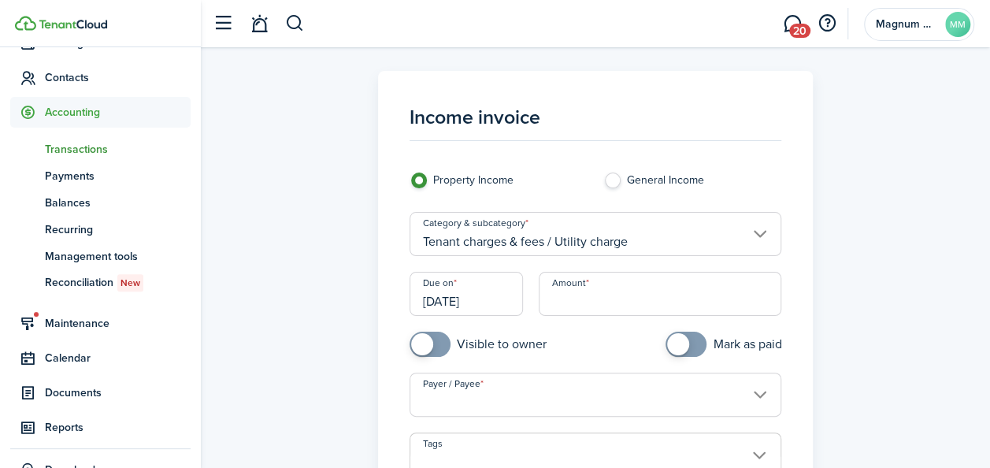
click at [553, 302] on input "Amount" at bounding box center [659, 294] width 243 height 44
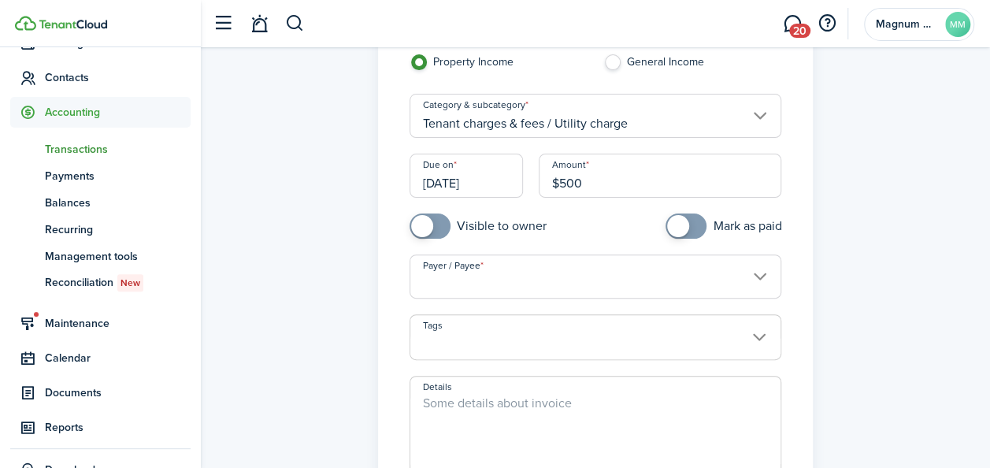
scroll to position [205, 0]
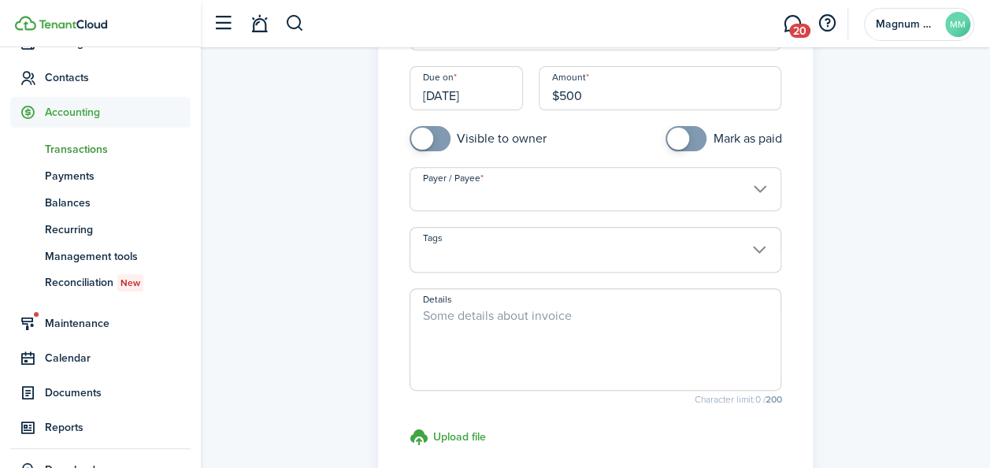
click at [516, 192] on input "Payer / Payee" at bounding box center [595, 189] width 372 height 44
type input "$500.00"
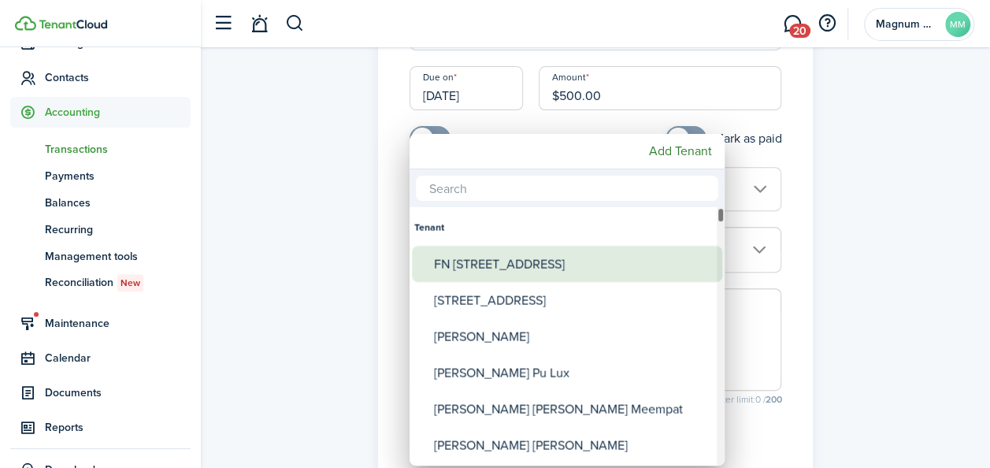
click at [529, 265] on div "FN [STREET_ADDRESS]" at bounding box center [573, 264] width 279 height 36
type input "FN [STREET_ADDRESS]"
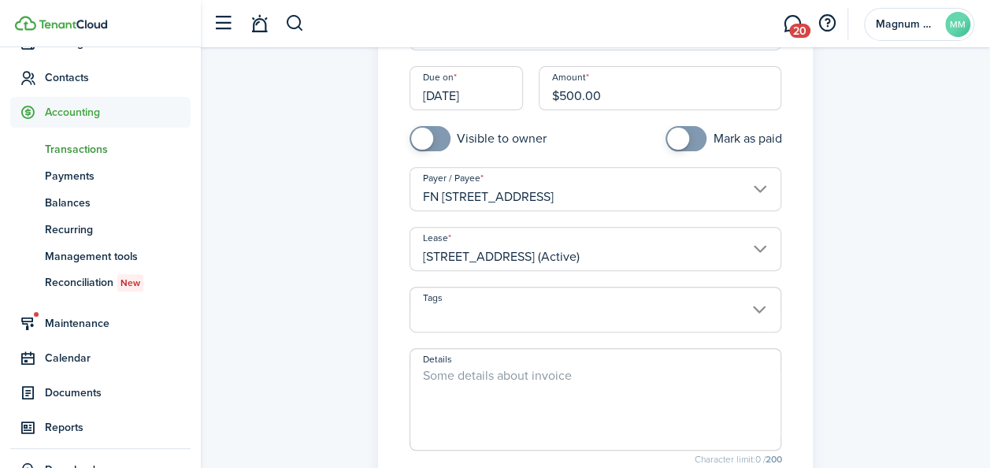
click at [501, 316] on span at bounding box center [595, 318] width 371 height 27
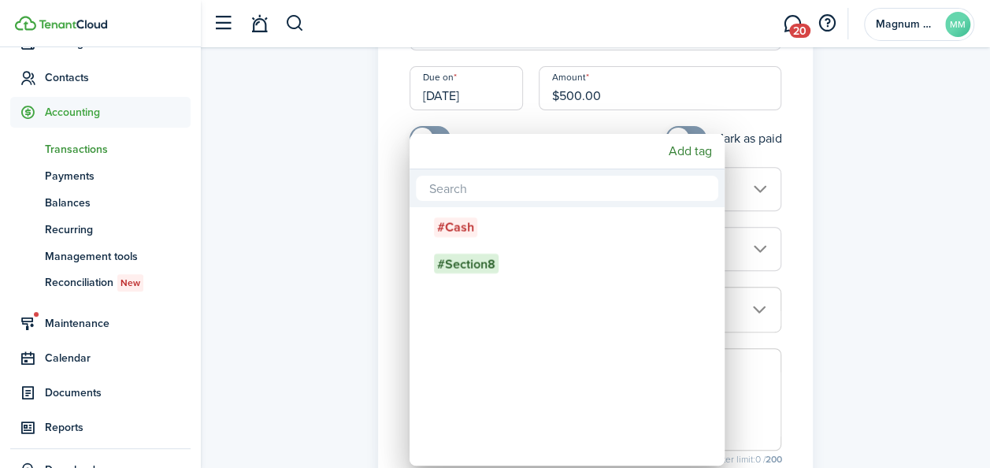
click at [836, 142] on div at bounding box center [494, 234] width 1241 height 720
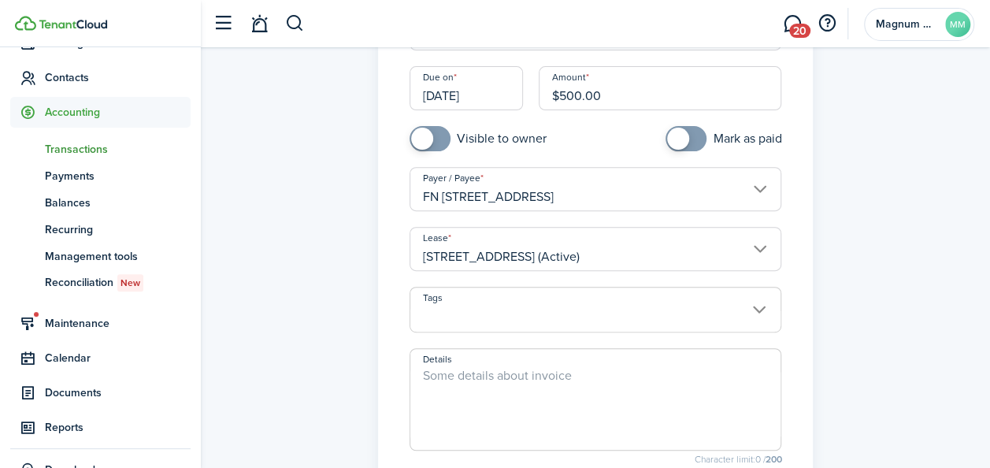
scroll to position [444, 0]
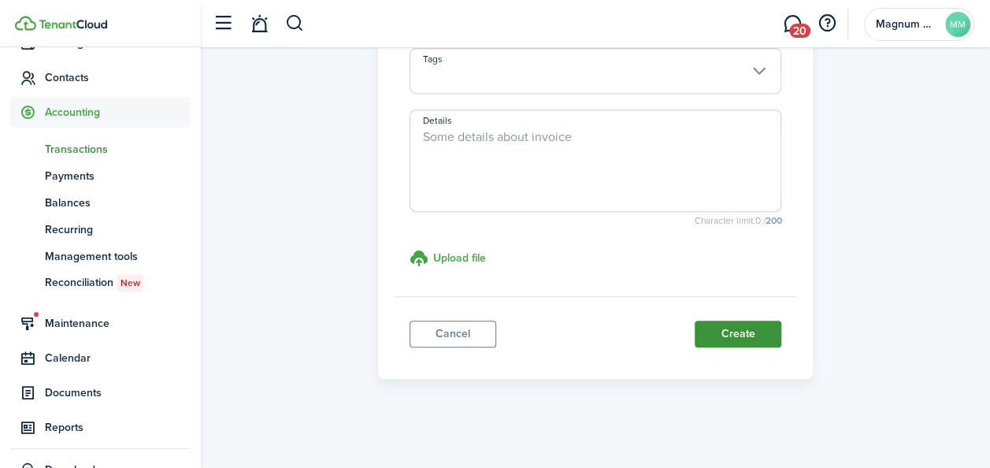
click at [731, 331] on button "Create" at bounding box center [737, 333] width 87 height 27
